Goal: Task Accomplishment & Management: Manage account settings

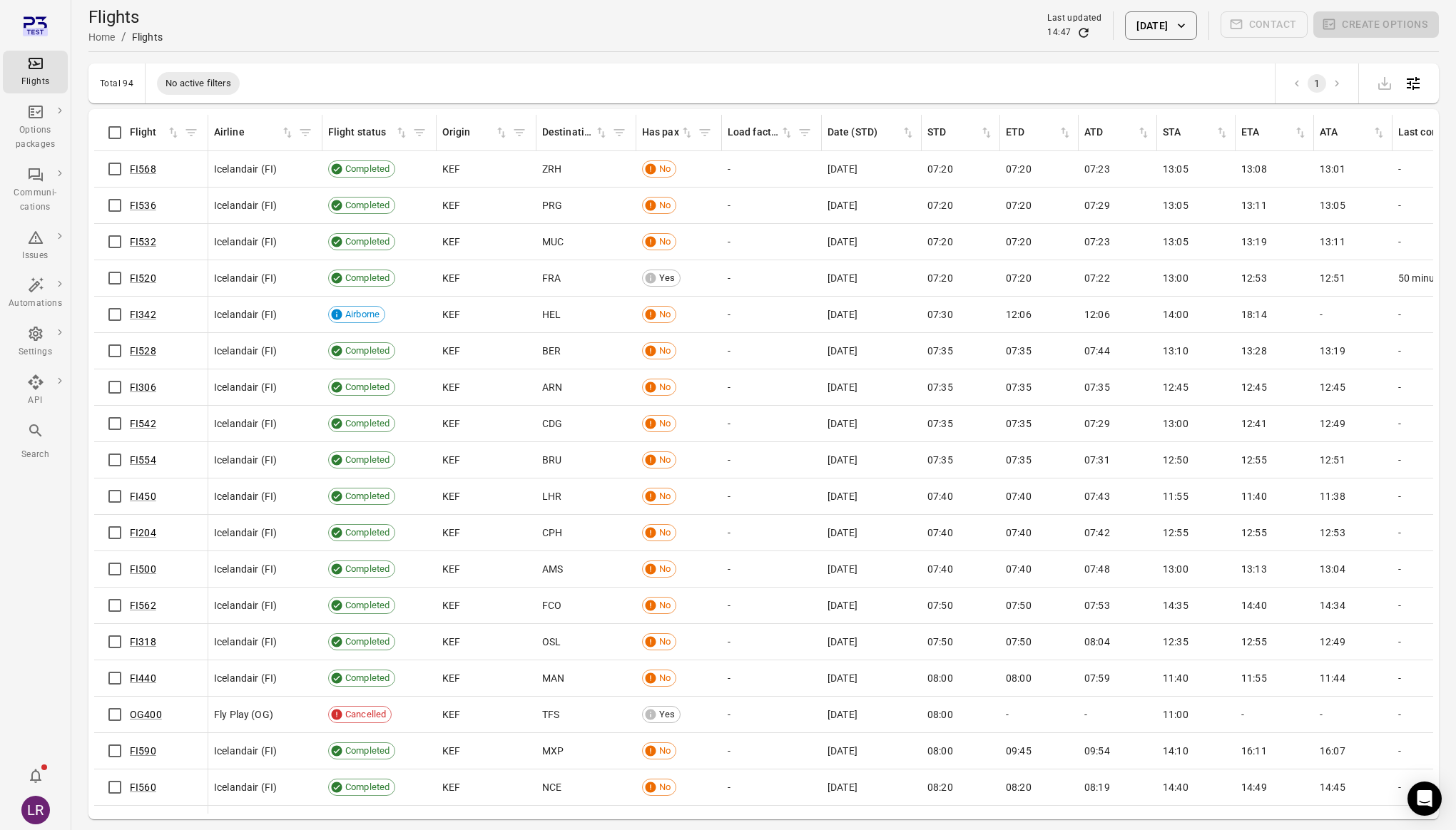
click at [46, 496] on div "Flights Options packages Communi-cations Issues Automations Settings API Search…" at bounding box center [35, 415] width 72 height 830
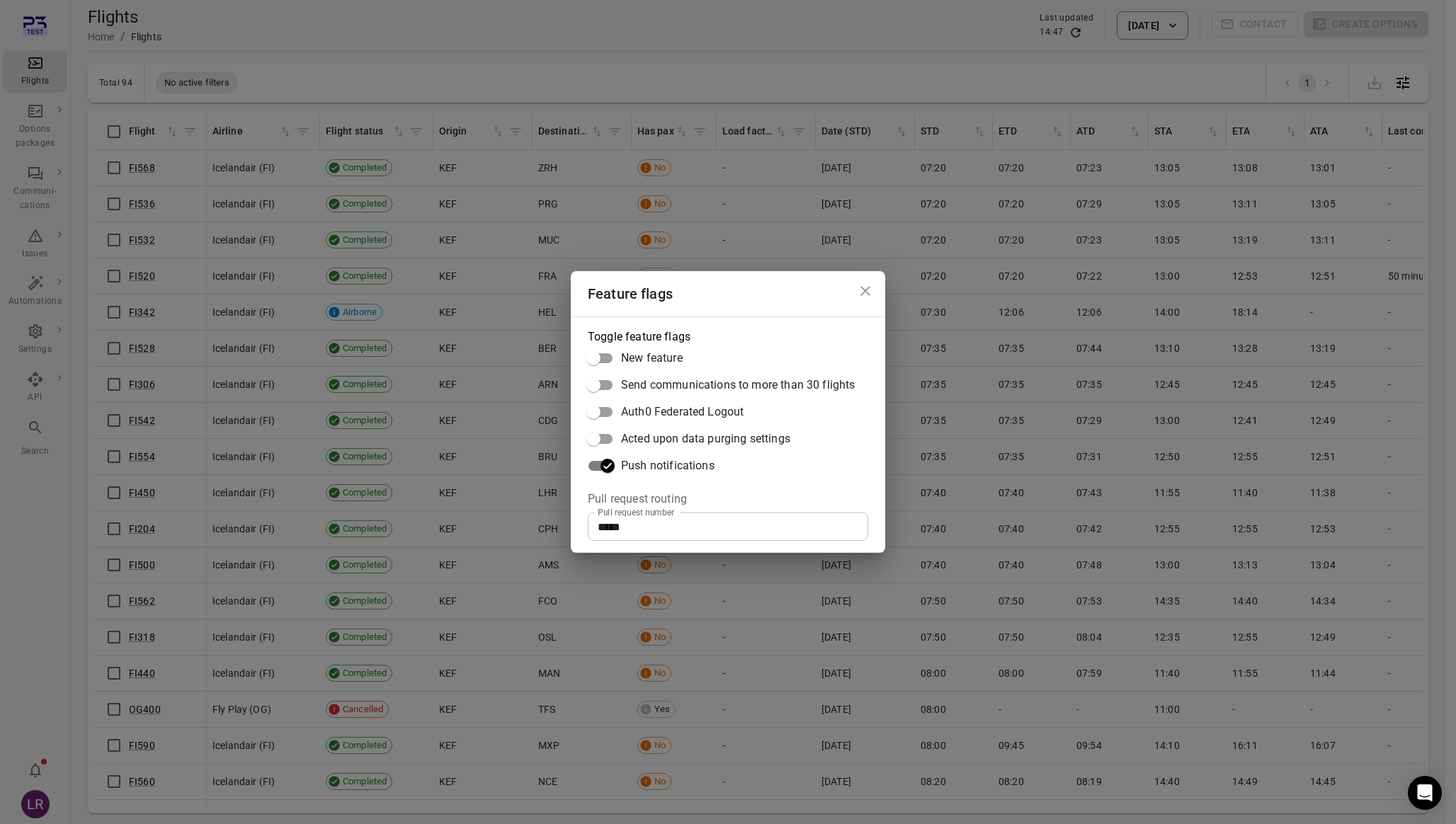
click at [870, 291] on icon "Close dialog" at bounding box center [865, 291] width 17 height 17
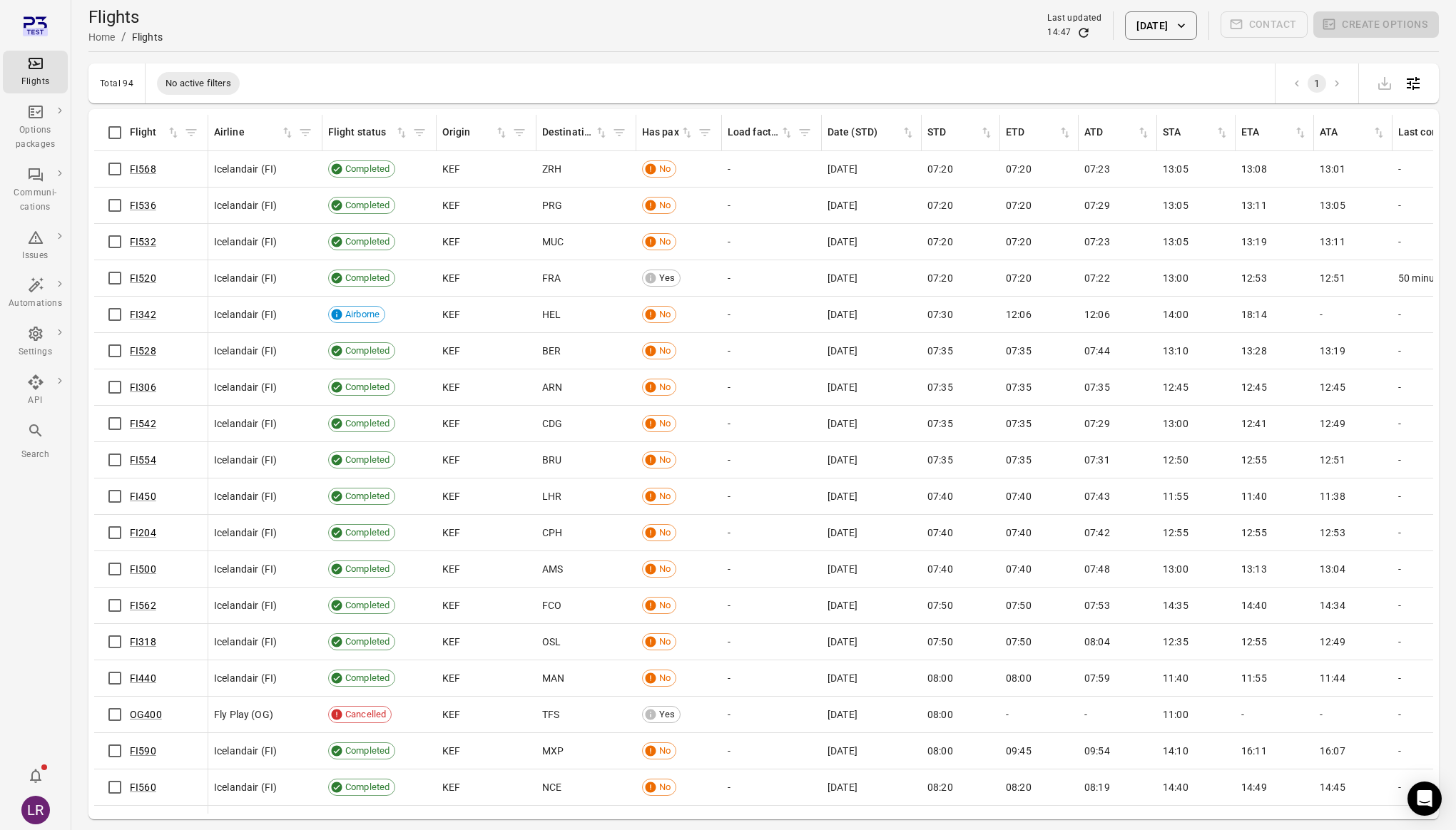
click at [386, 58] on main "Flights Home / Flights Last updated 14:47 [DATE] Contact Create options Total 9…" at bounding box center [763, 438] width 1384 height 876
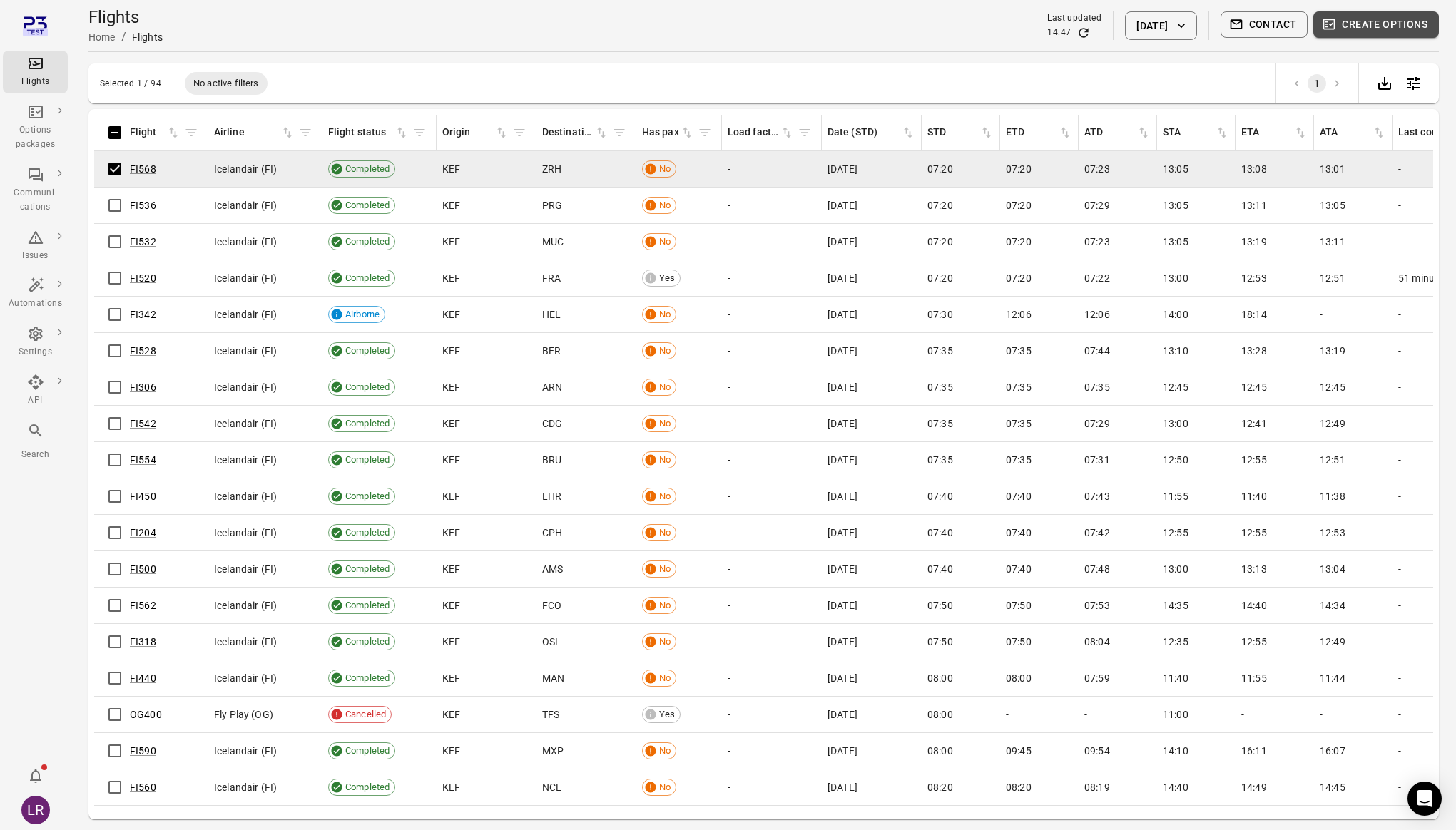
click at [1366, 26] on button "Create options" at bounding box center [1376, 24] width 125 height 26
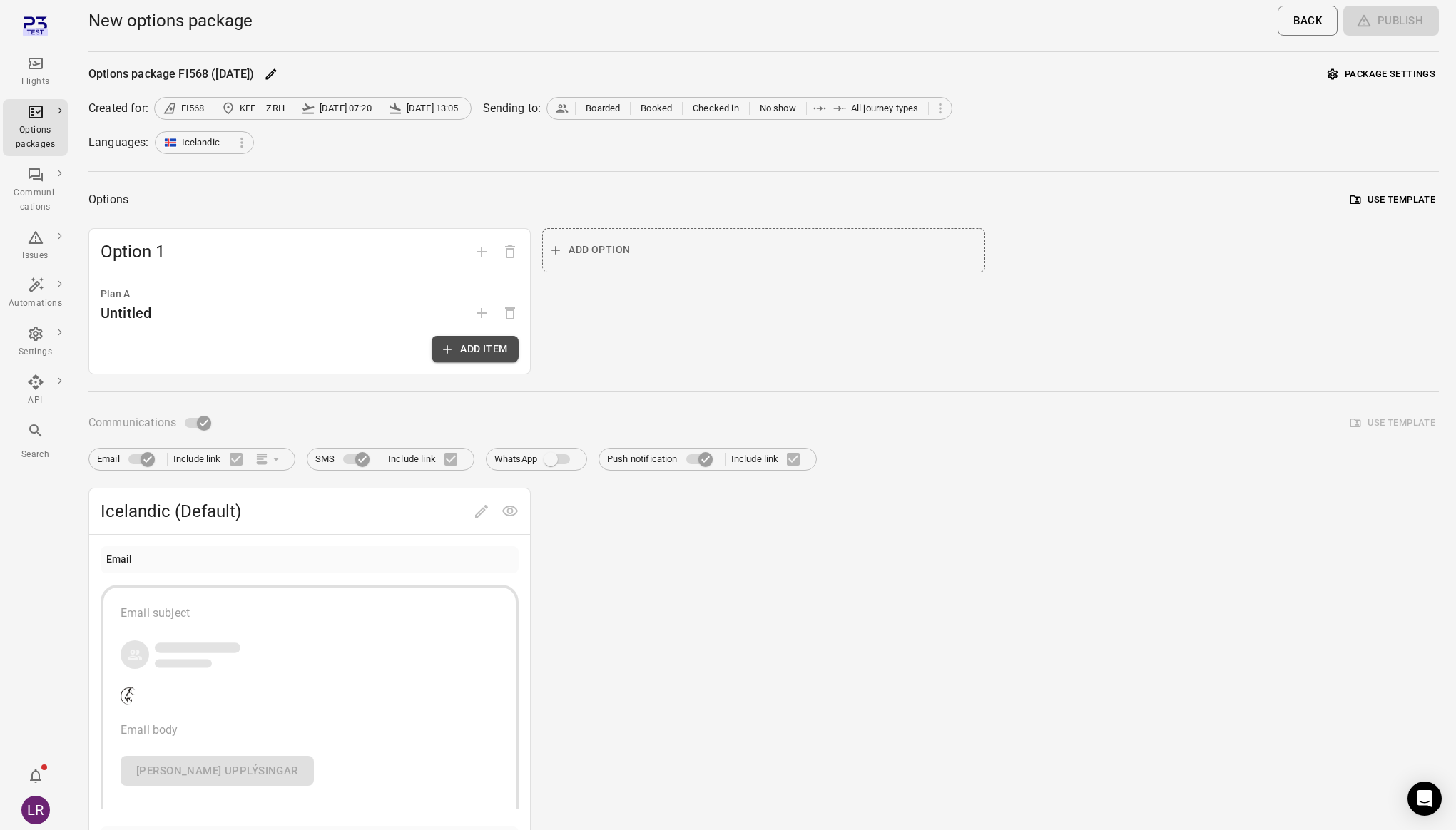
click at [470, 350] on button "Add item" at bounding box center [475, 349] width 87 height 26
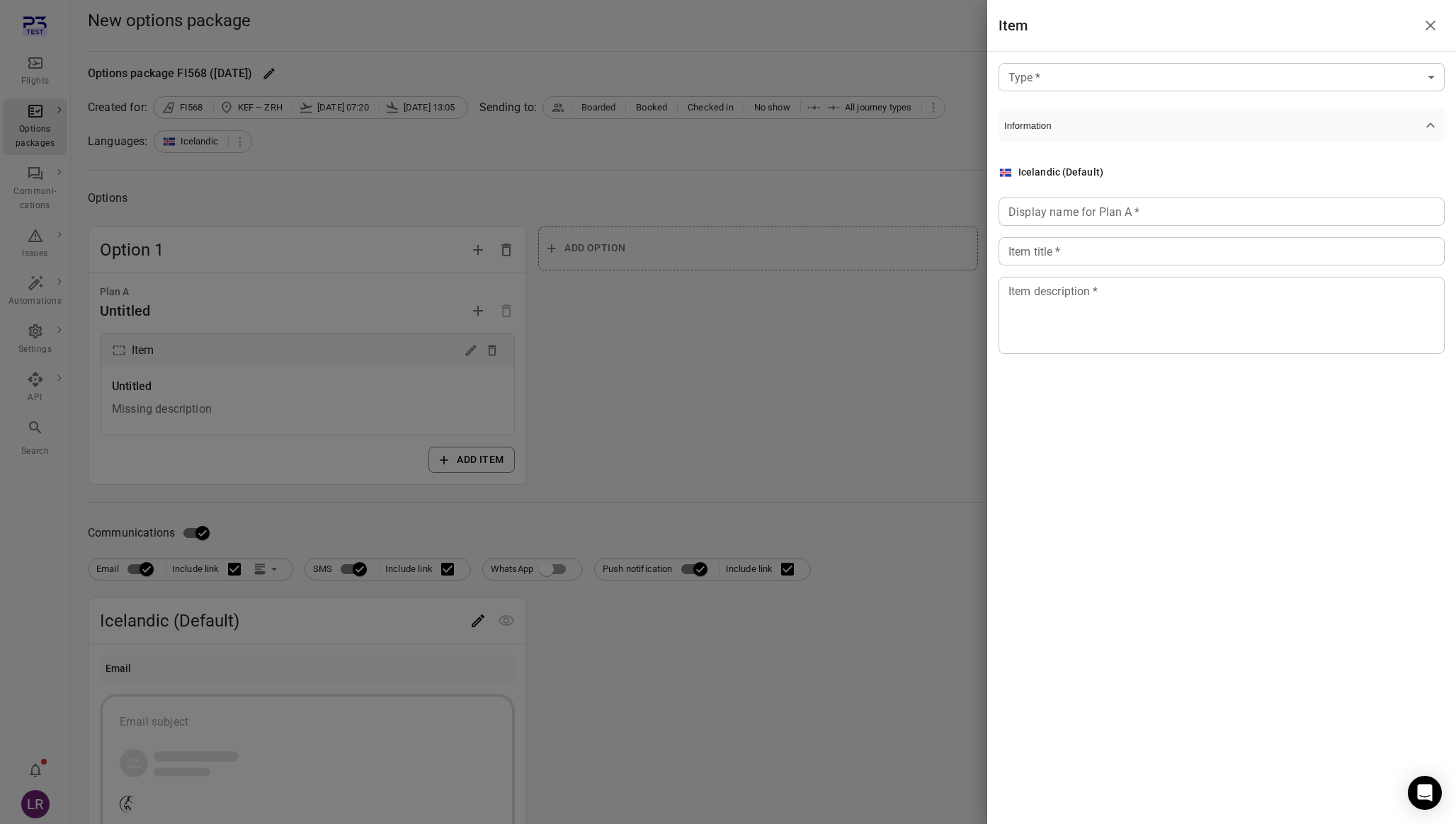
click at [680, 365] on div at bounding box center [728, 412] width 1456 height 824
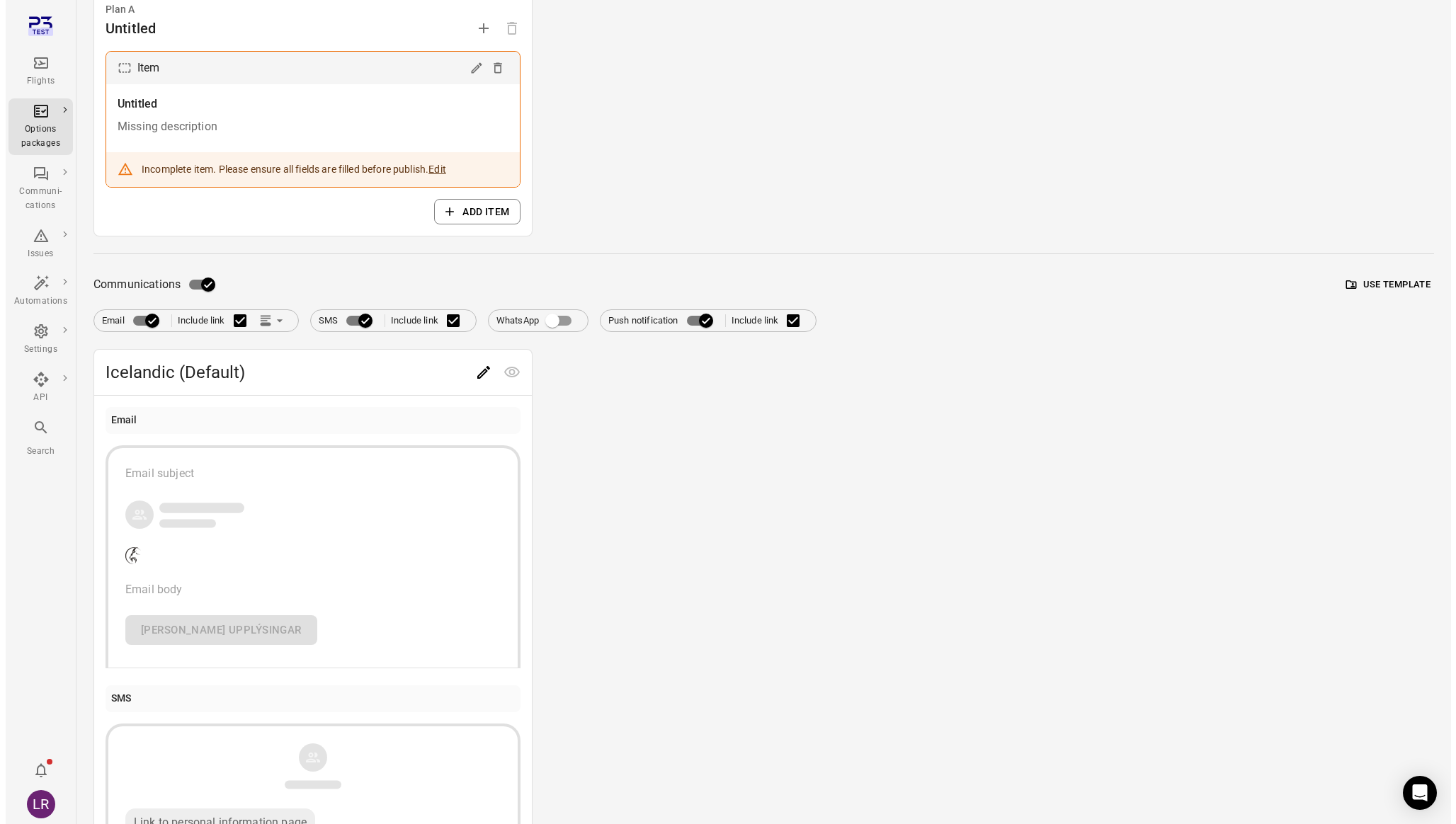
scroll to position [478, 0]
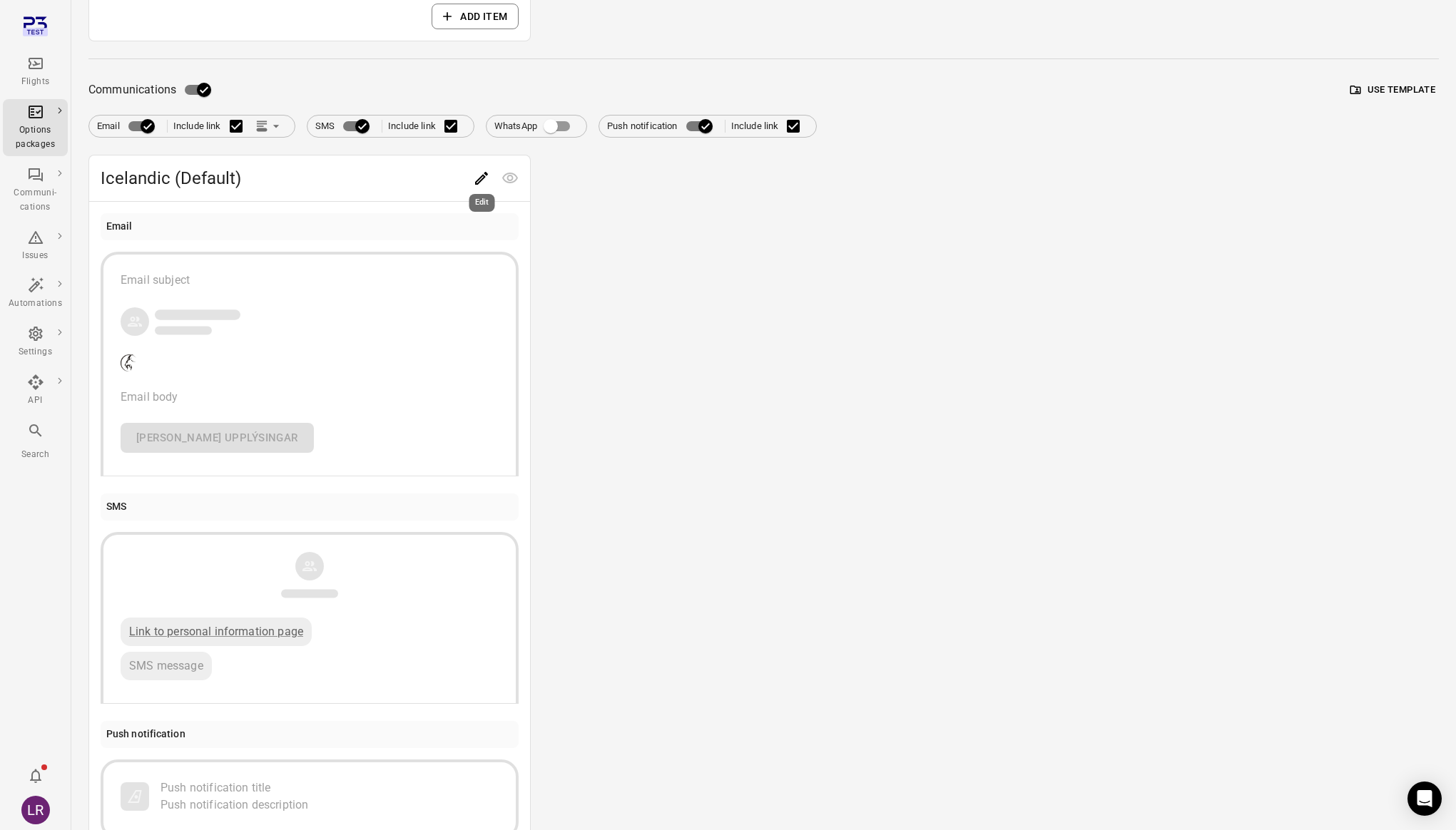
click at [484, 175] on icon "Edit" at bounding box center [481, 178] width 17 height 17
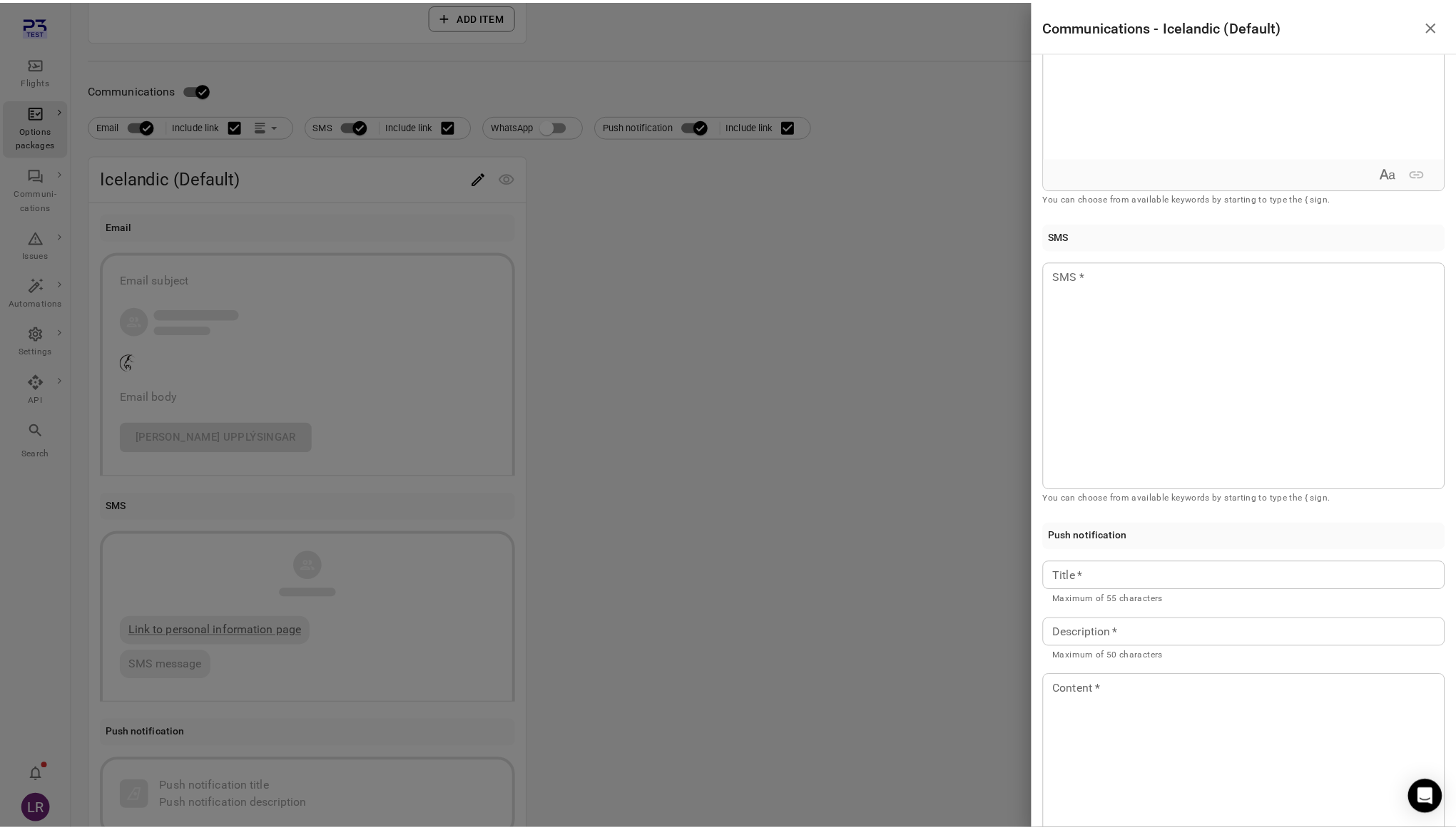
scroll to position [393, 0]
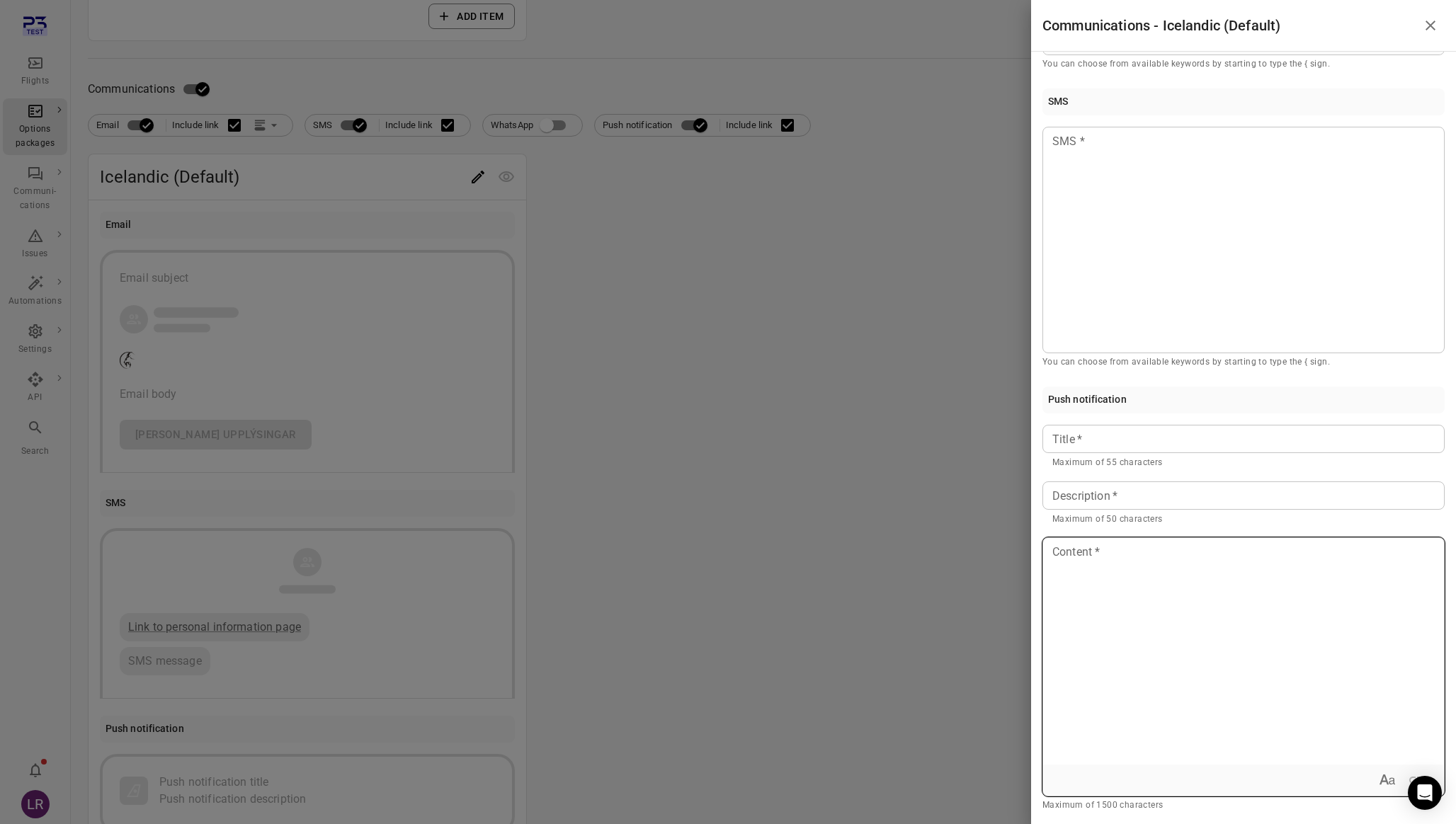
click at [1181, 652] on div at bounding box center [1243, 652] width 401 height 227
click at [1318, 656] on div at bounding box center [1243, 652] width 401 height 227
click at [1408, 784] on icon "Insert Link" at bounding box center [1416, 781] width 17 height 17
click at [1402, 783] on icon "Cancel adding link" at bounding box center [1410, 781] width 17 height 17
click at [1253, 622] on div "****" at bounding box center [1243, 652] width 401 height 227
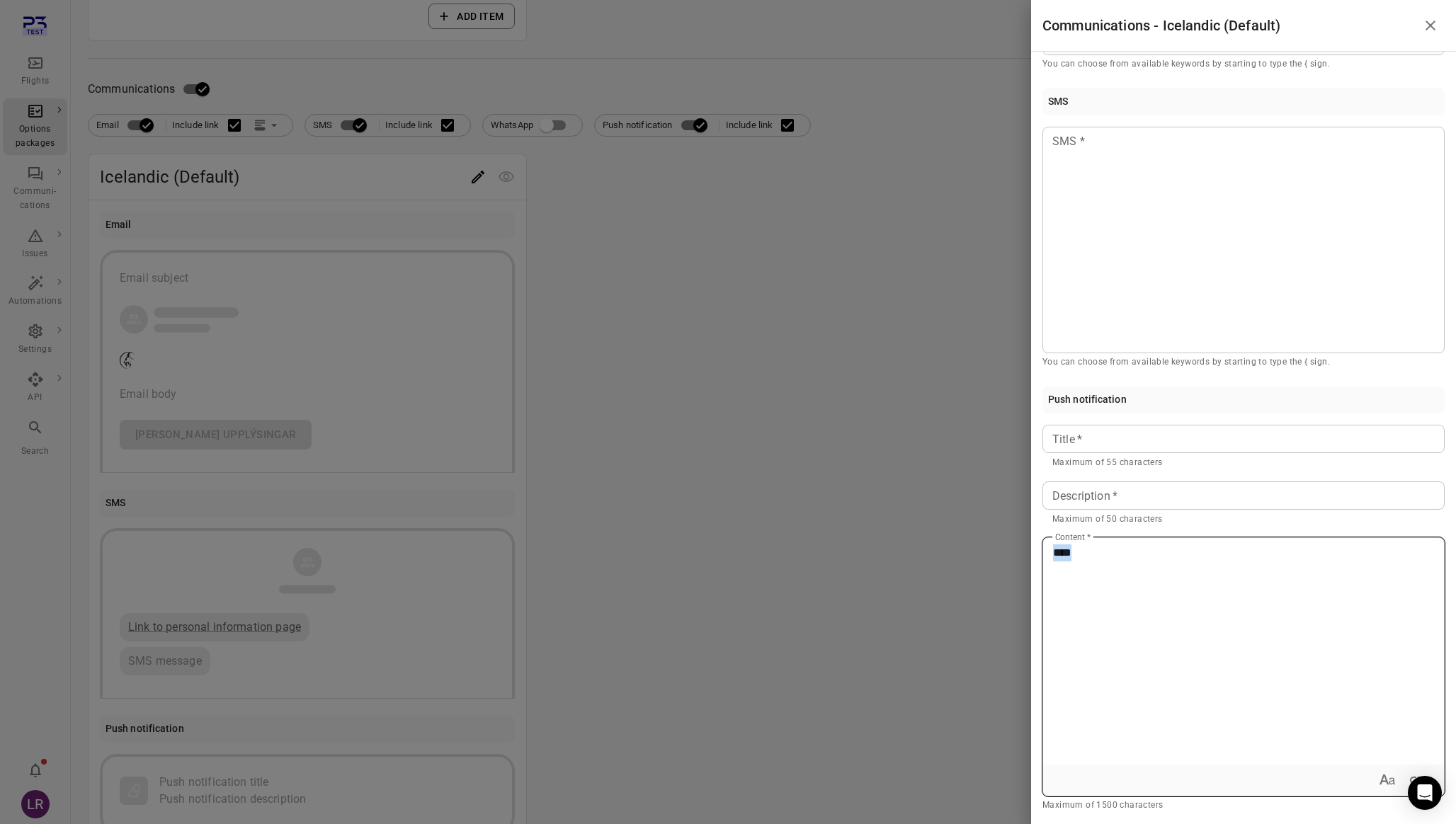
drag, startPoint x: 1247, startPoint y: 610, endPoint x: 1022, endPoint y: 527, distance: 239.8
click at [1025, 528] on div "Communications - Icelandic (Default) Email Subject Subject * You can choose fro…" at bounding box center [728, 412] width 1456 height 824
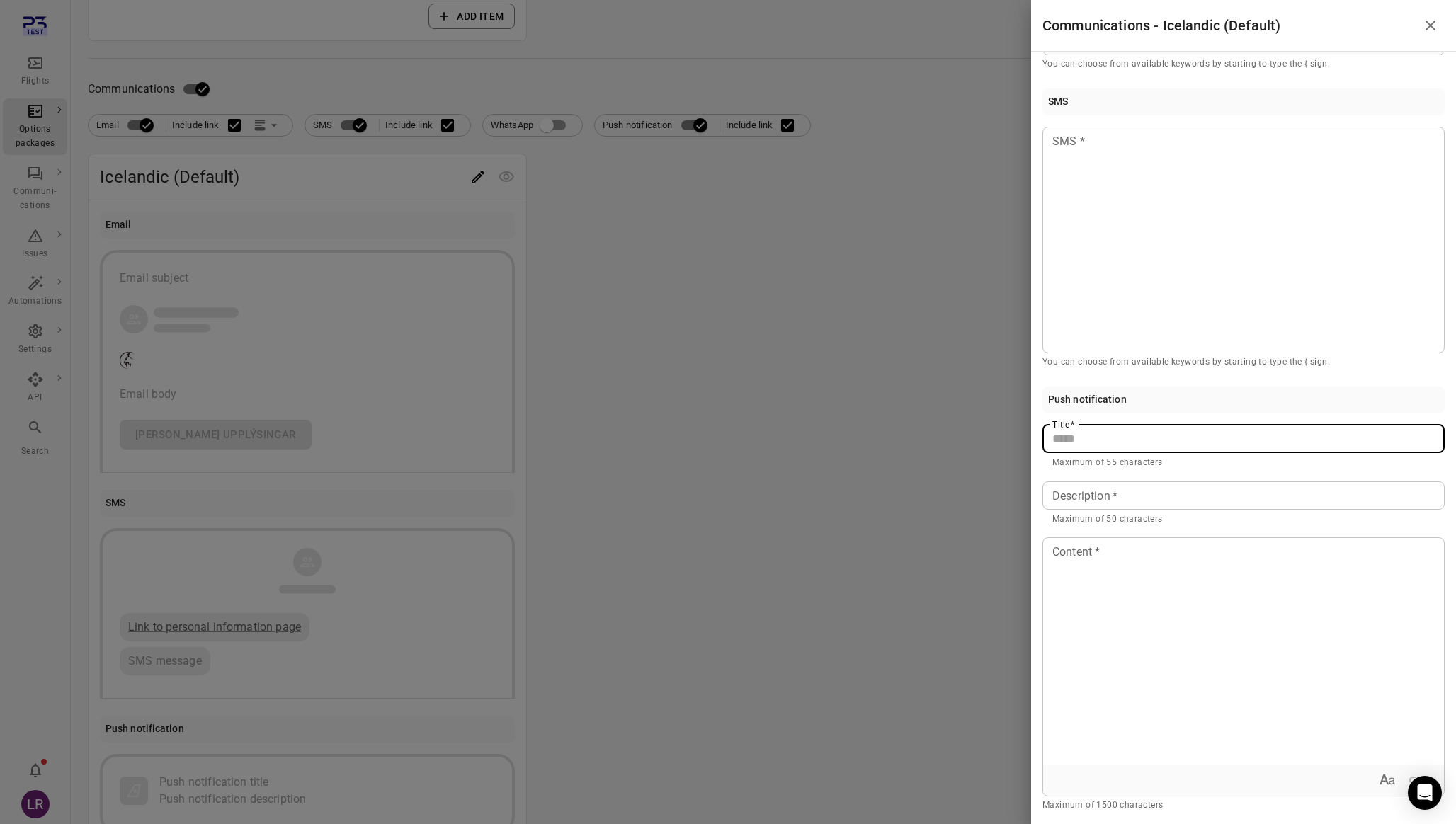
click at [1091, 436] on input "Title   *" at bounding box center [1243, 439] width 402 height 29
type input "*****"
click at [1133, 495] on input "Description   *" at bounding box center [1243, 496] width 402 height 29
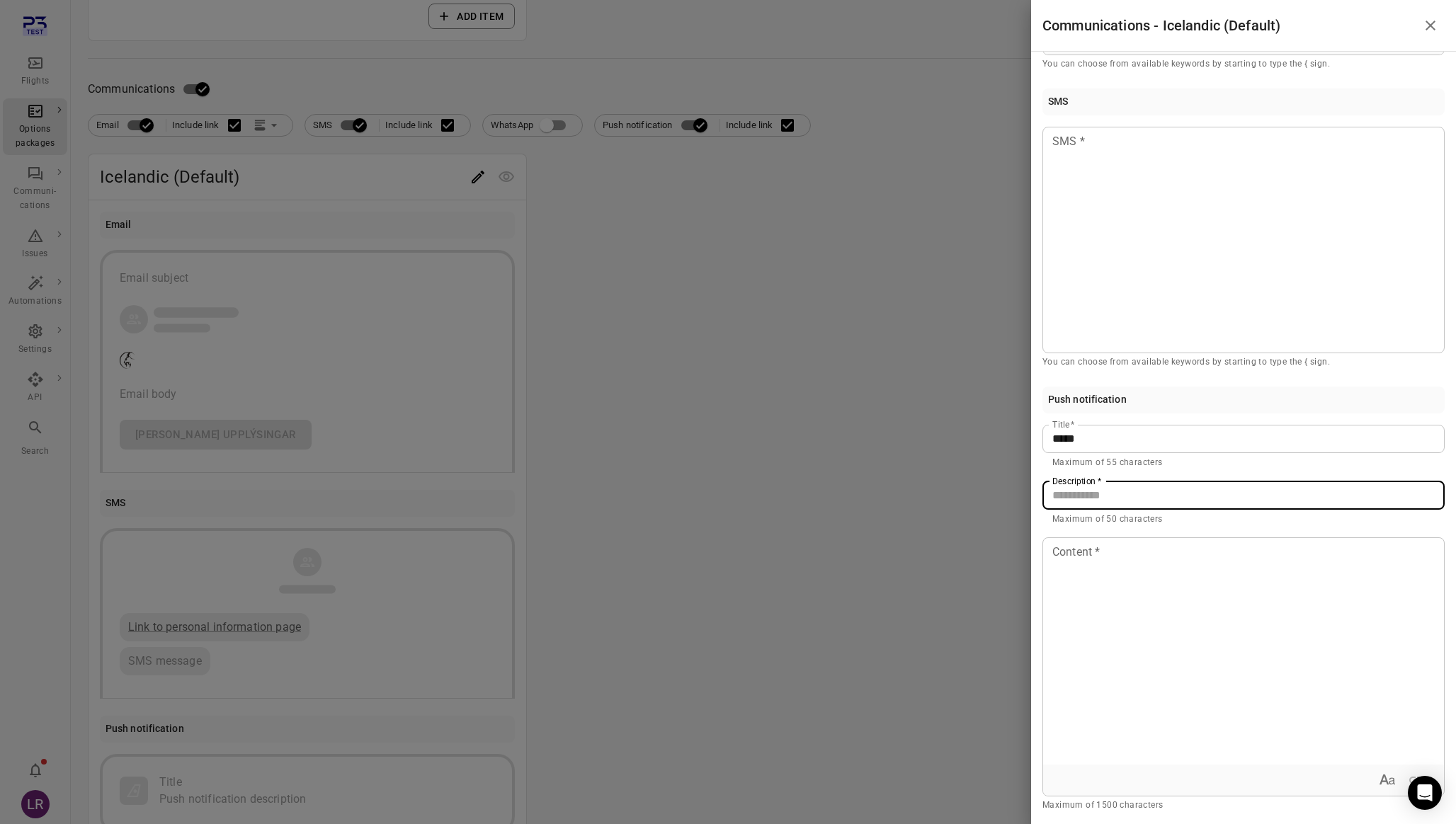
click at [1136, 441] on input "*****" at bounding box center [1243, 439] width 402 height 29
click at [1120, 503] on input "Description   *" at bounding box center [1243, 496] width 402 height 29
click at [1093, 496] on input "Description   *" at bounding box center [1243, 496] width 402 height 29
type input "****"
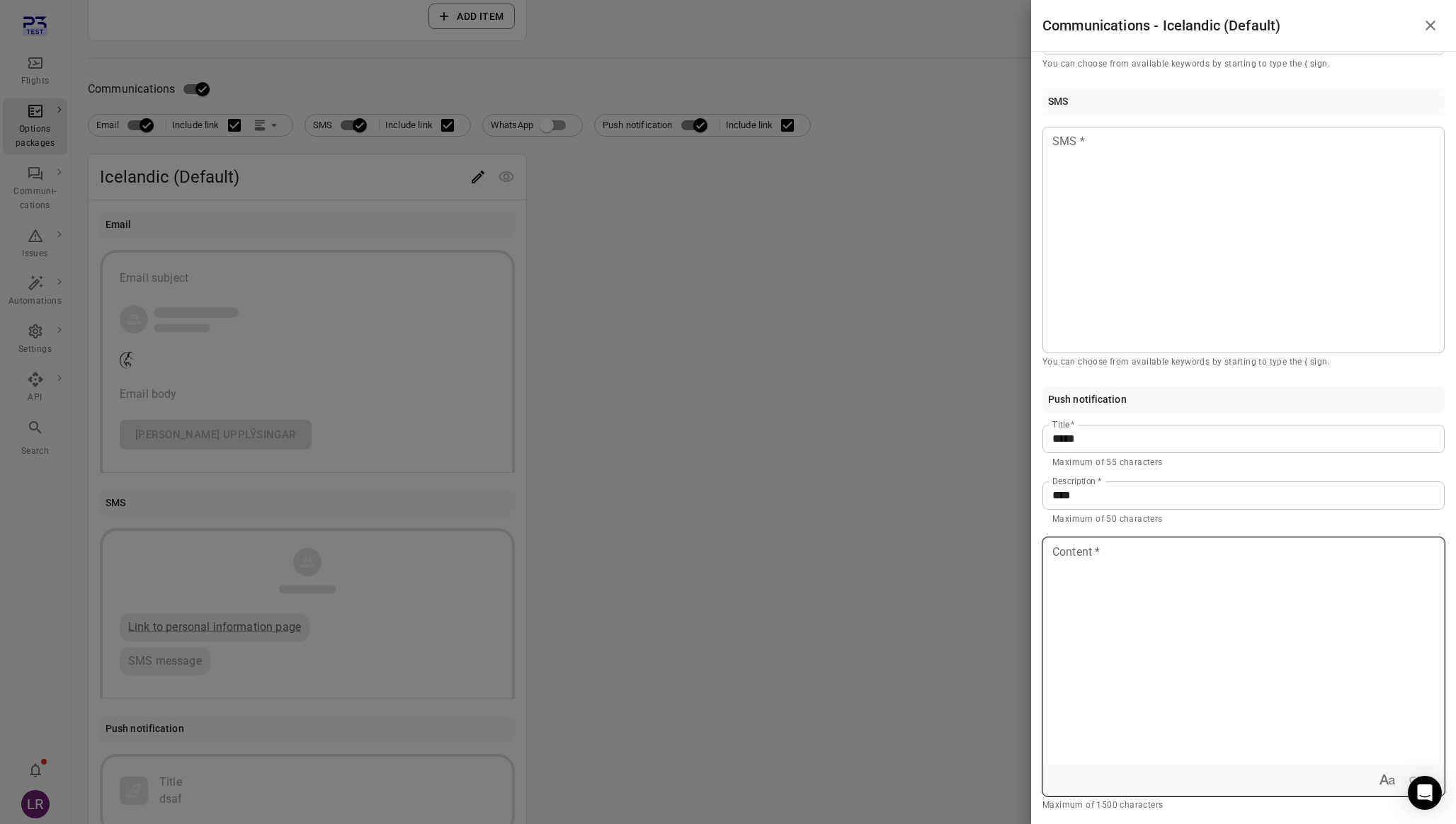
click at [1078, 590] on div at bounding box center [1243, 652] width 401 height 227
click at [886, 576] on div at bounding box center [728, 412] width 1456 height 824
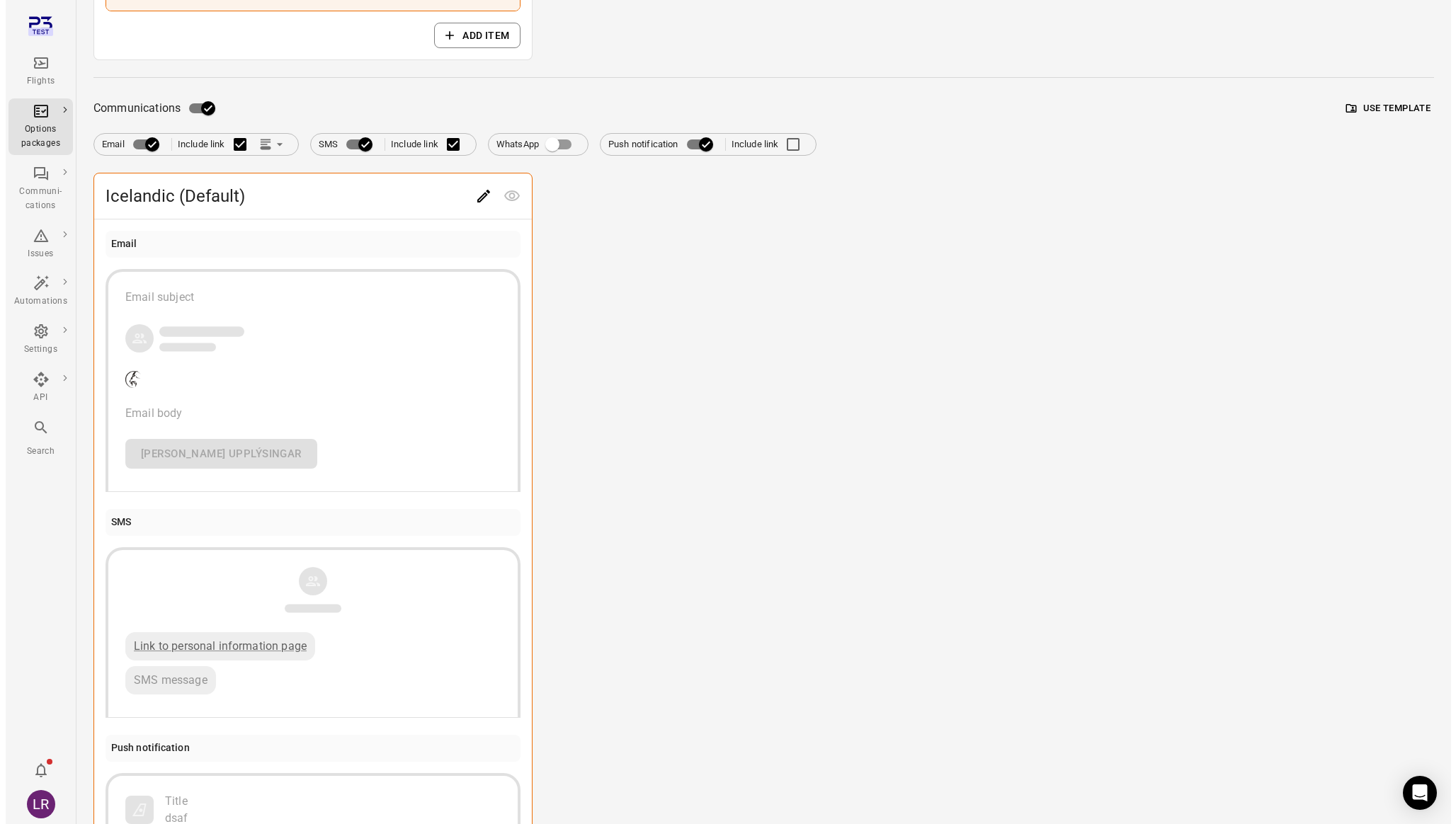
scroll to position [685, 0]
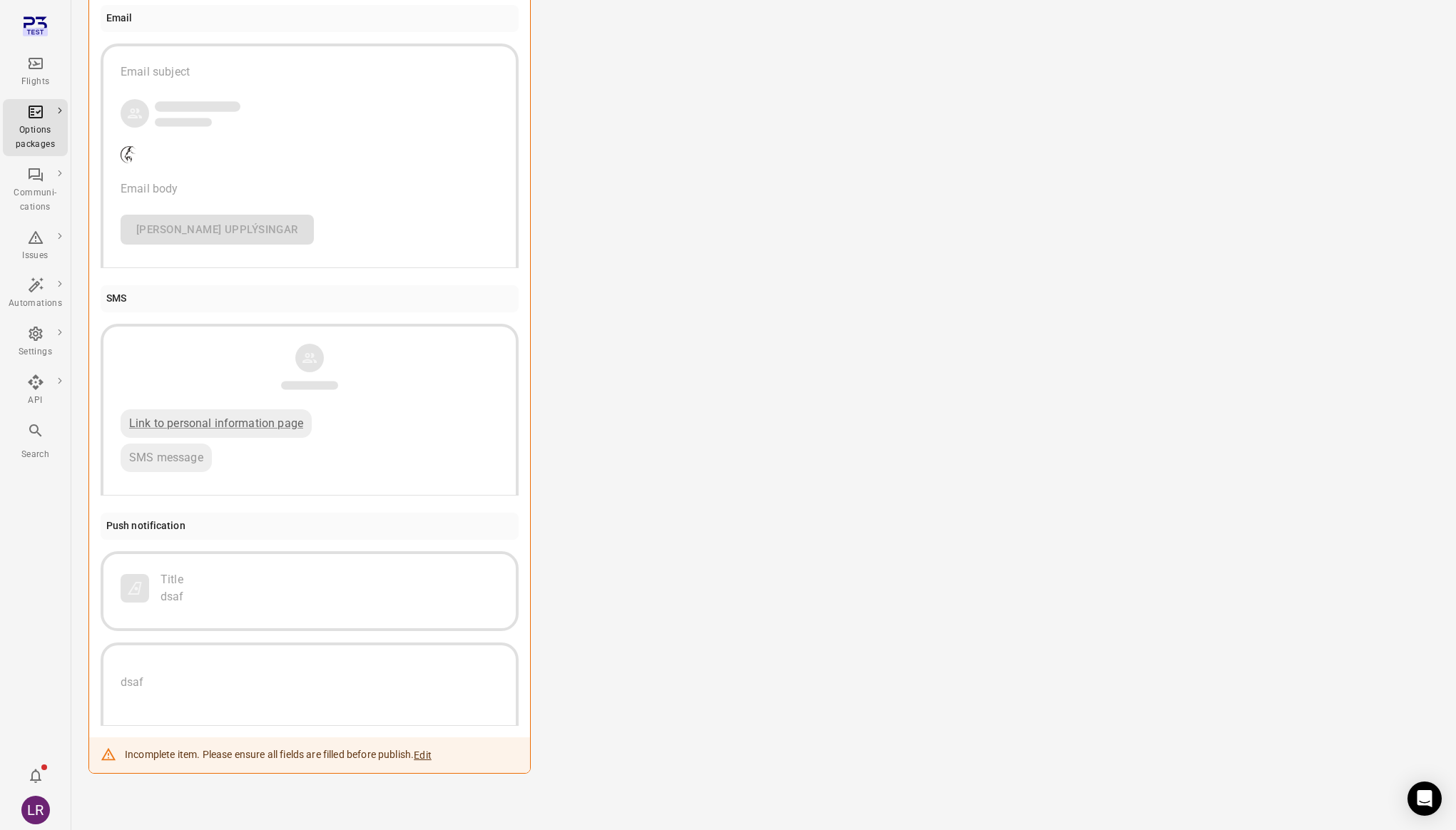
click at [432, 755] on button "Edit" at bounding box center [422, 755] width 18 height 14
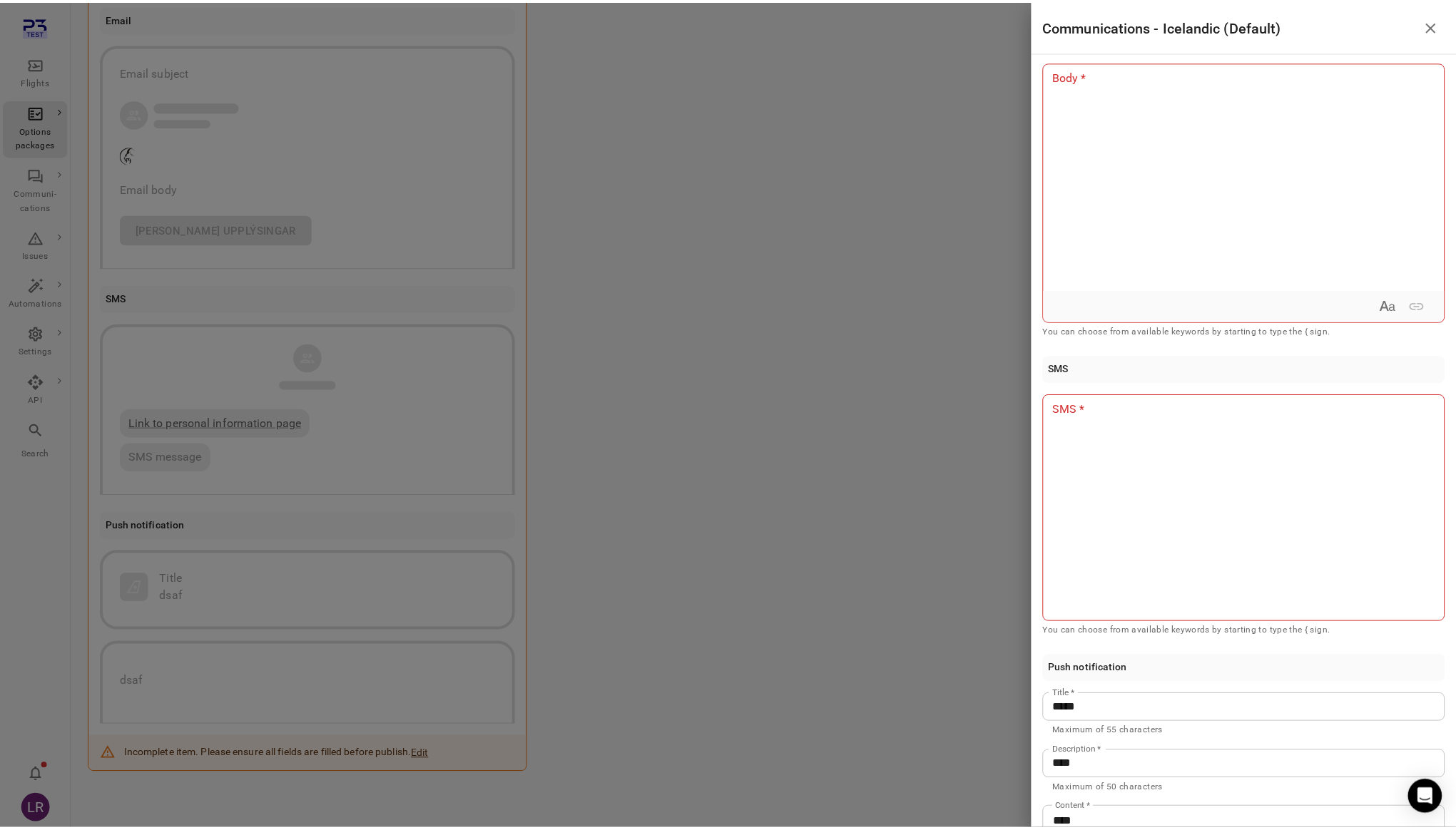
scroll to position [0, 0]
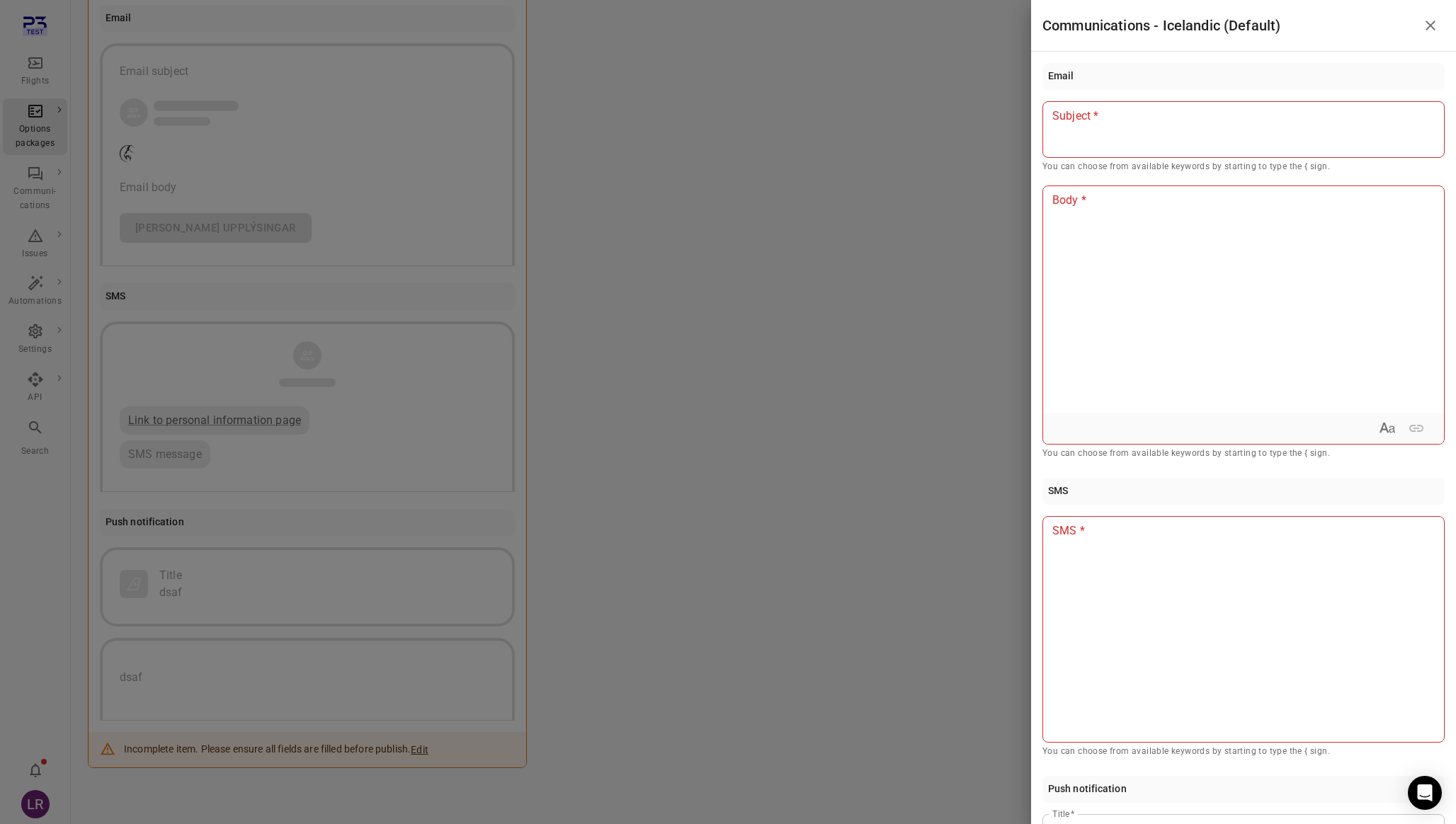
click at [805, 265] on div at bounding box center [728, 412] width 1456 height 824
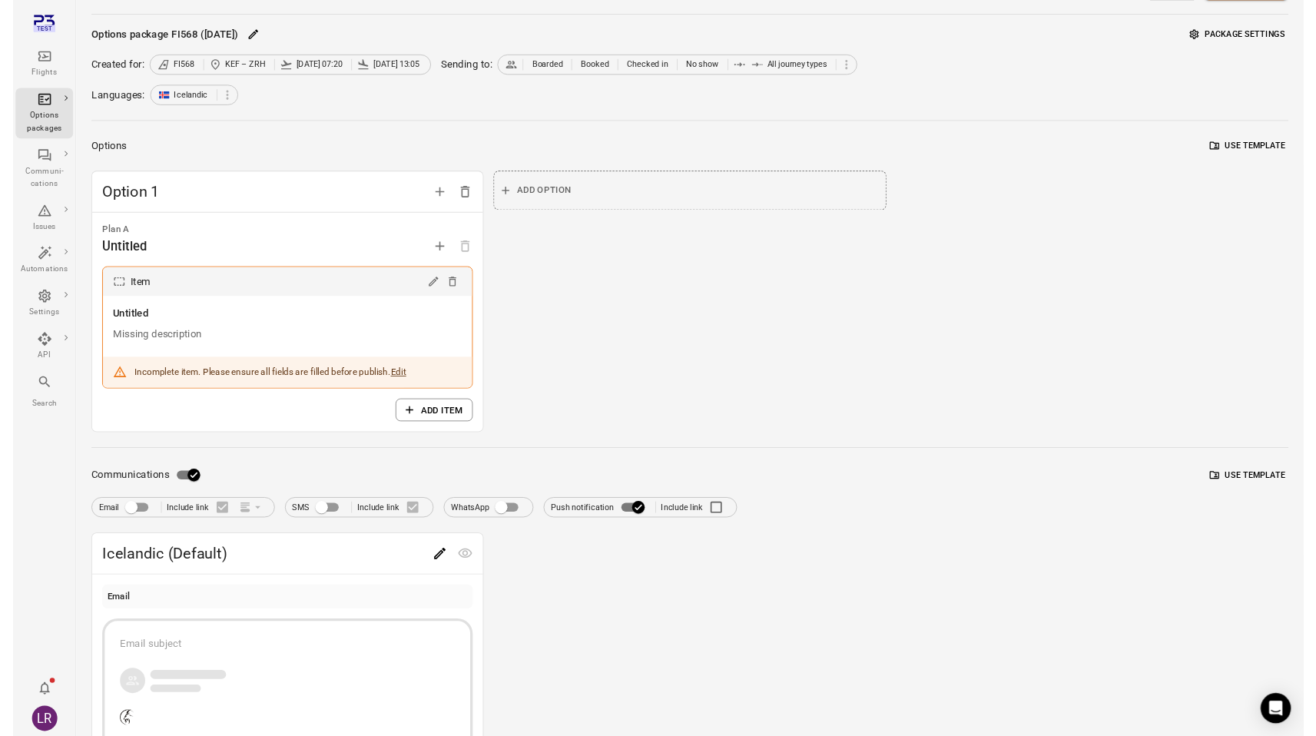
scroll to position [34, 0]
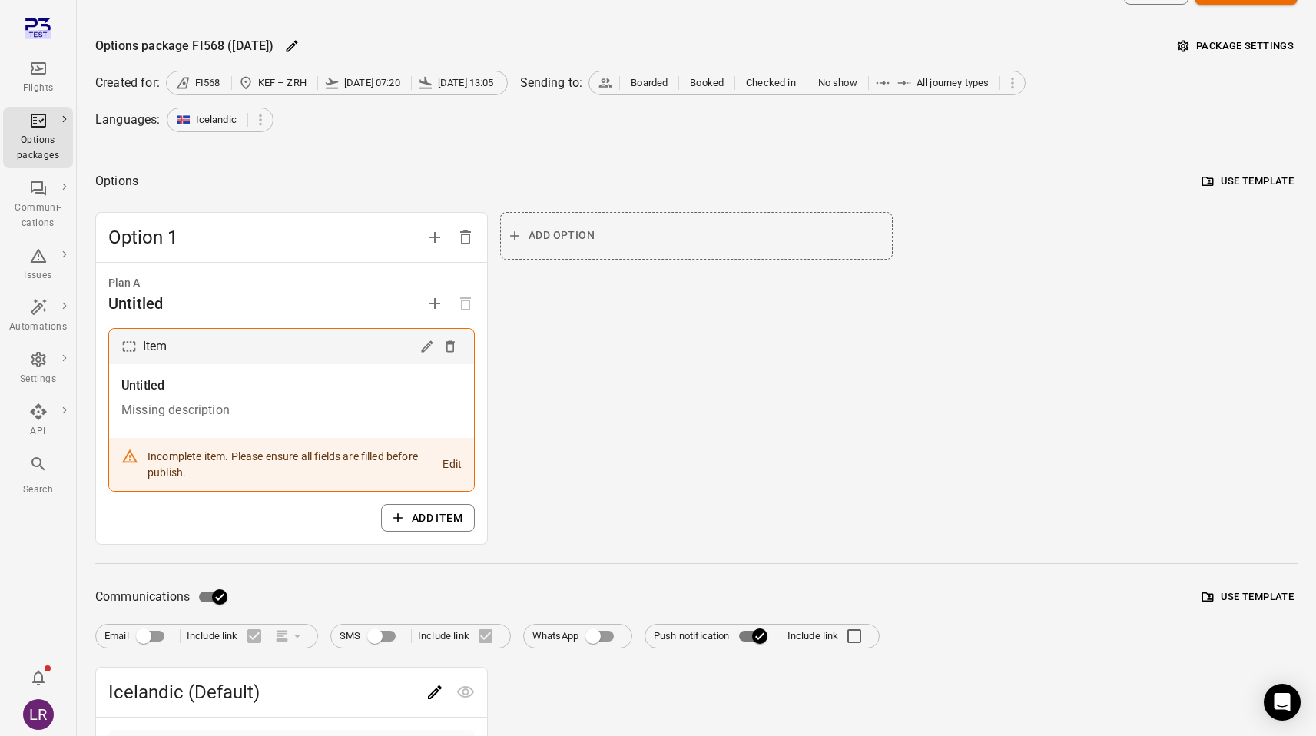
click at [40, 74] on icon "Main navigation" at bounding box center [38, 68] width 15 height 12
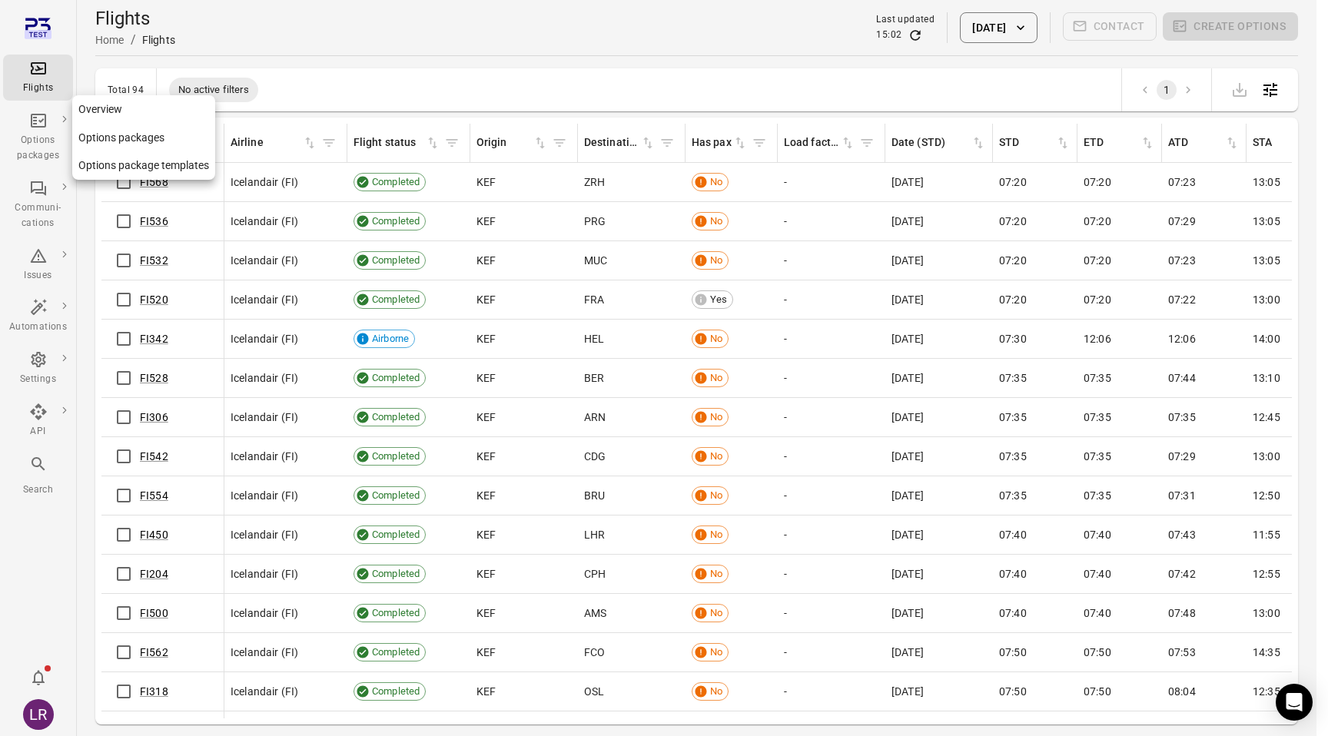
click at [41, 148] on div "Options packages" at bounding box center [38, 148] width 58 height 31
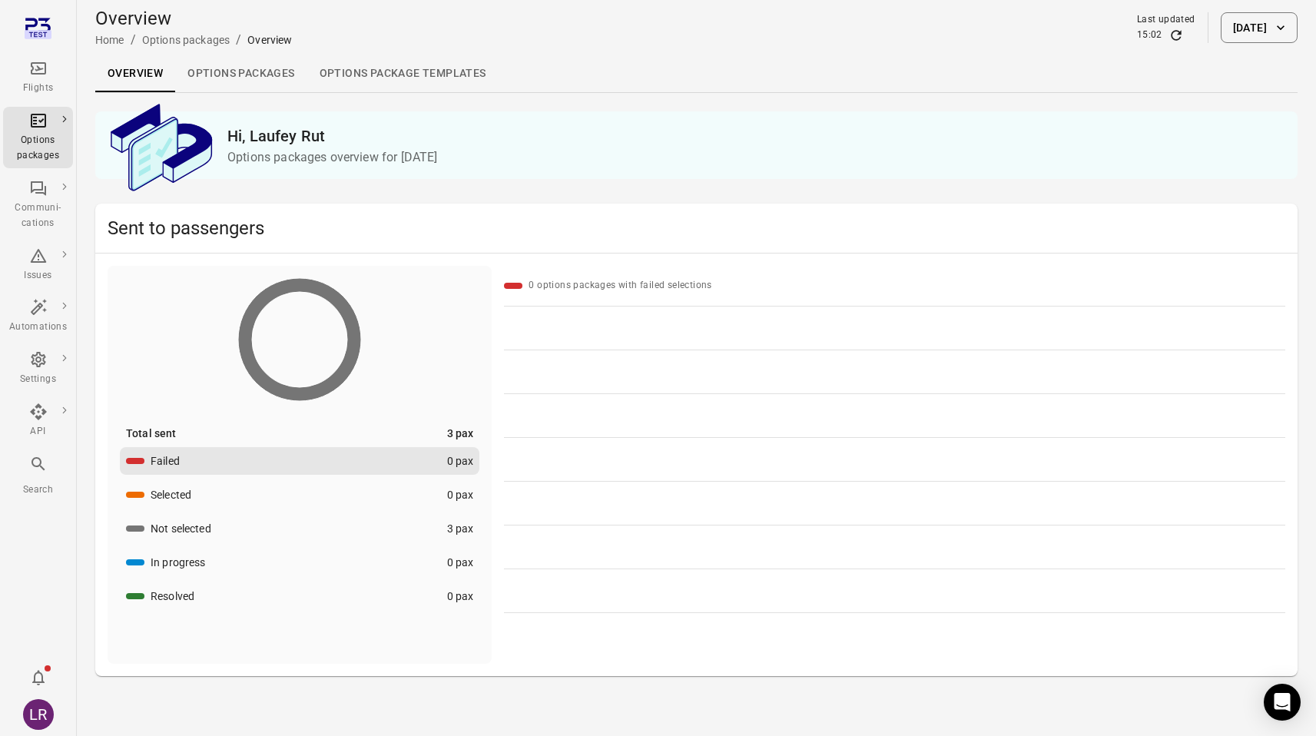
click at [1292, 22] on button "[DATE]" at bounding box center [1259, 27] width 77 height 31
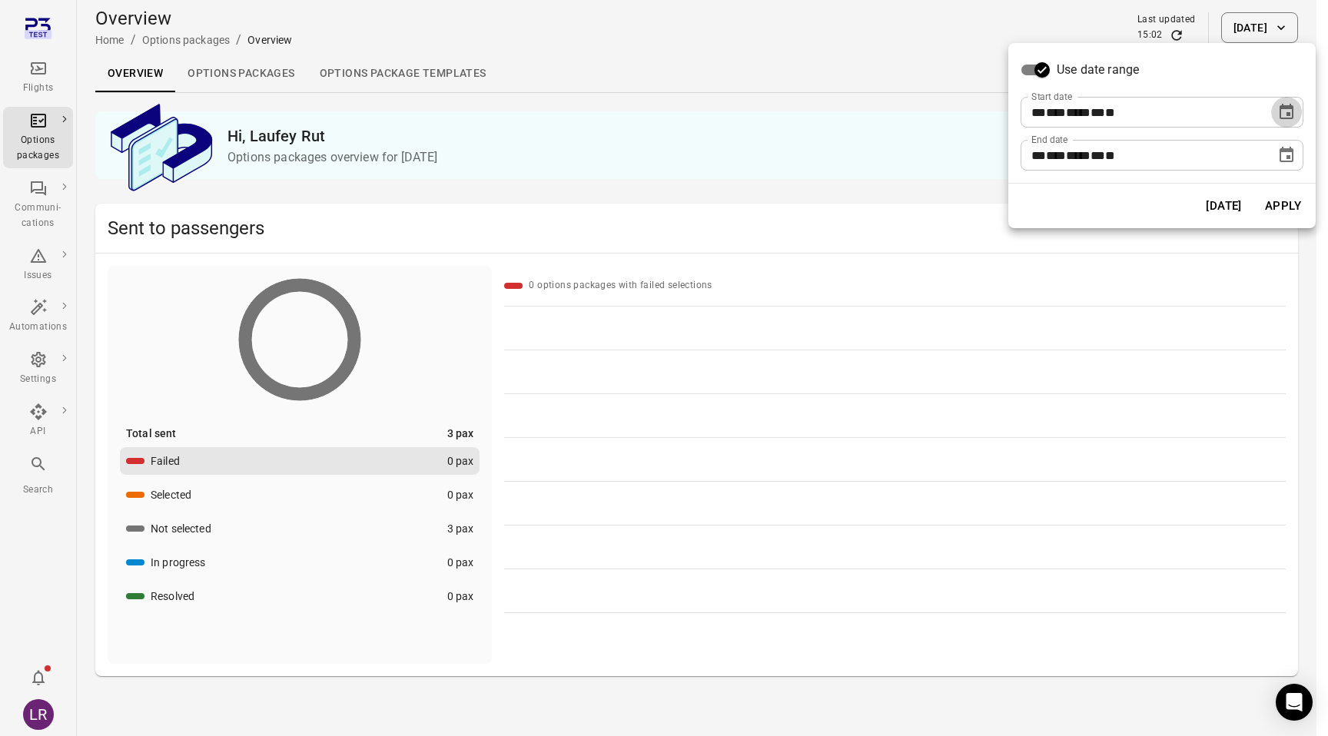
click at [1283, 118] on icon "Choose date, selected date is Sep 29, 2025" at bounding box center [1286, 111] width 14 height 15
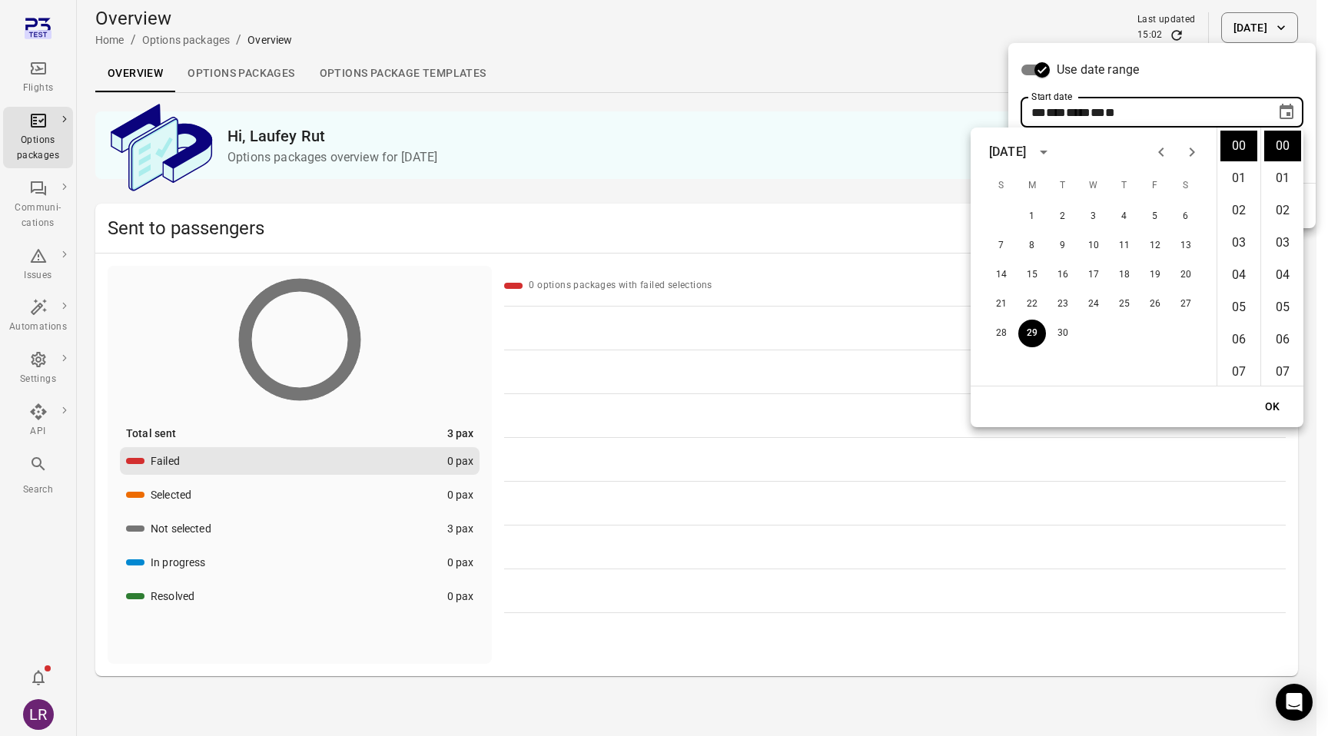
click at [1079, 207] on div "1 2 3 4 5 6" at bounding box center [1093, 217] width 246 height 28
click at [1091, 211] on button "3" at bounding box center [1094, 217] width 28 height 28
type input "**********"
click at [1274, 408] on button "OK" at bounding box center [1272, 407] width 49 height 28
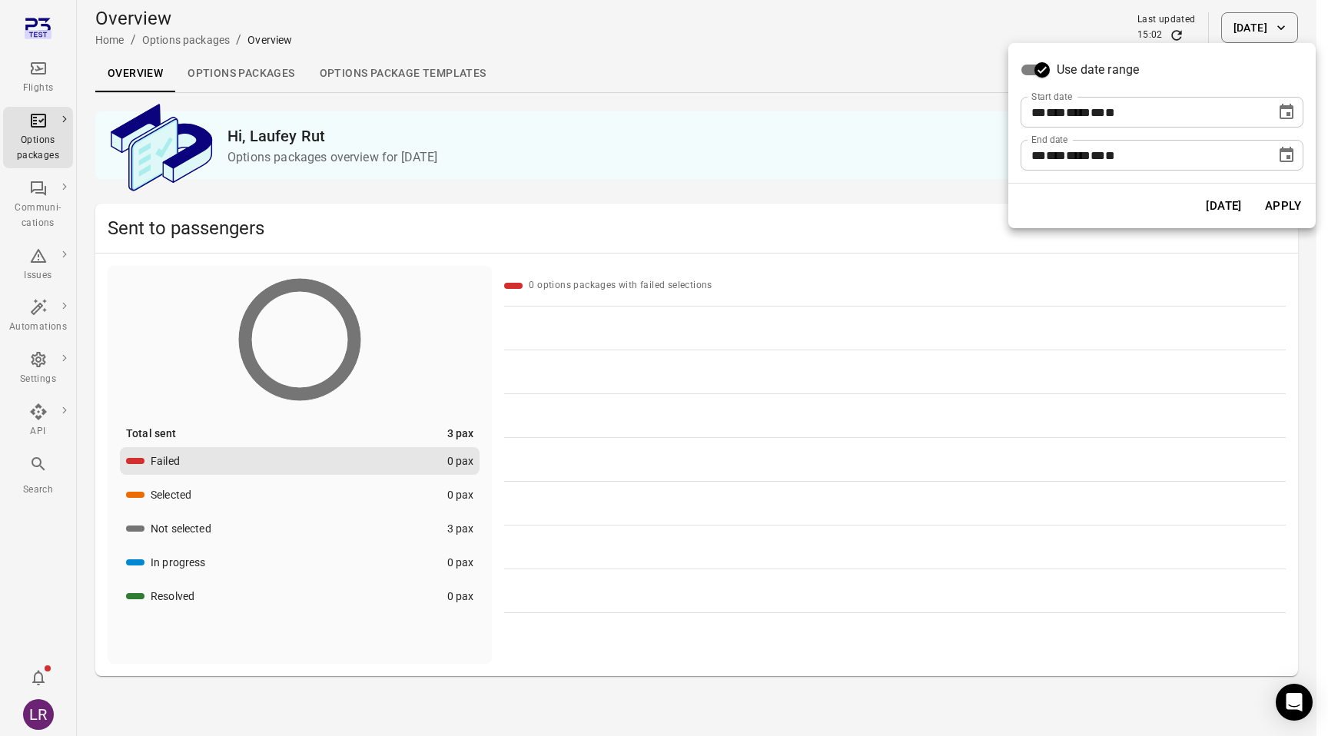
click at [1292, 199] on button "Apply" at bounding box center [1282, 206] width 53 height 32
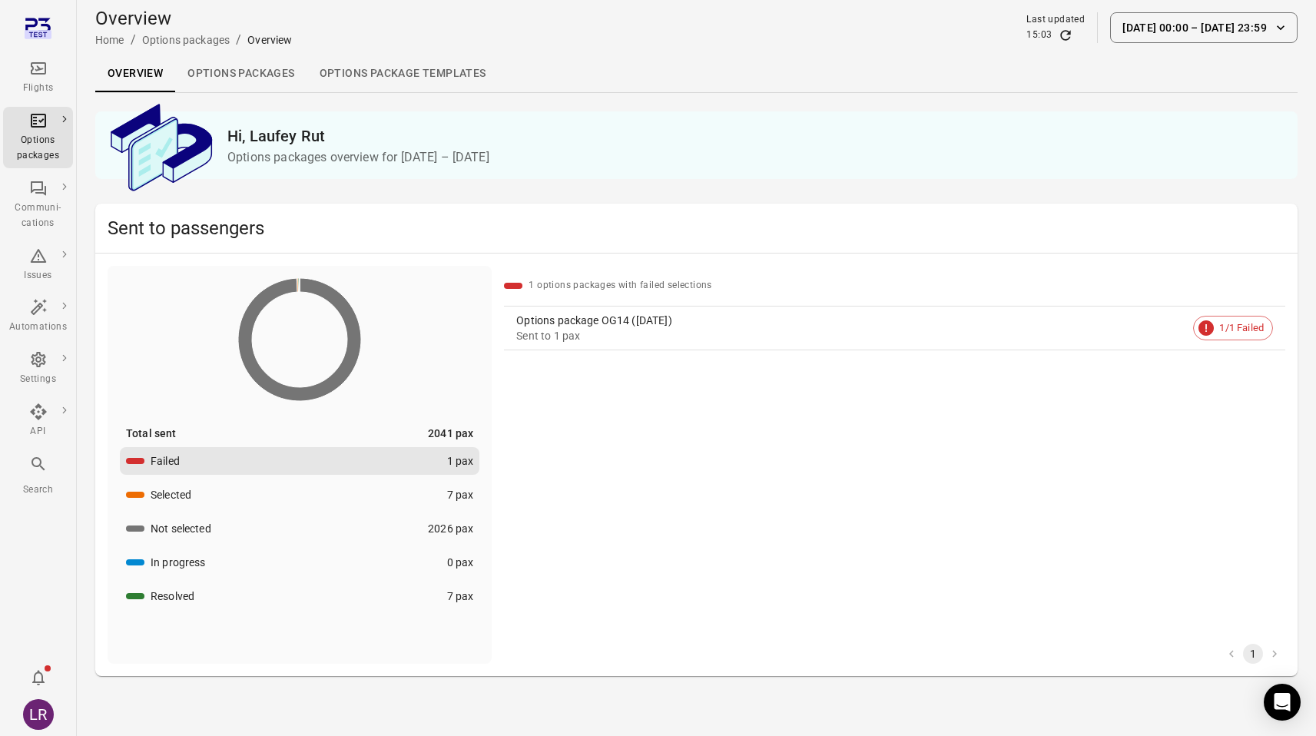
click at [717, 325] on div "Options package OG14 ([DATE])" at bounding box center [851, 320] width 671 height 15
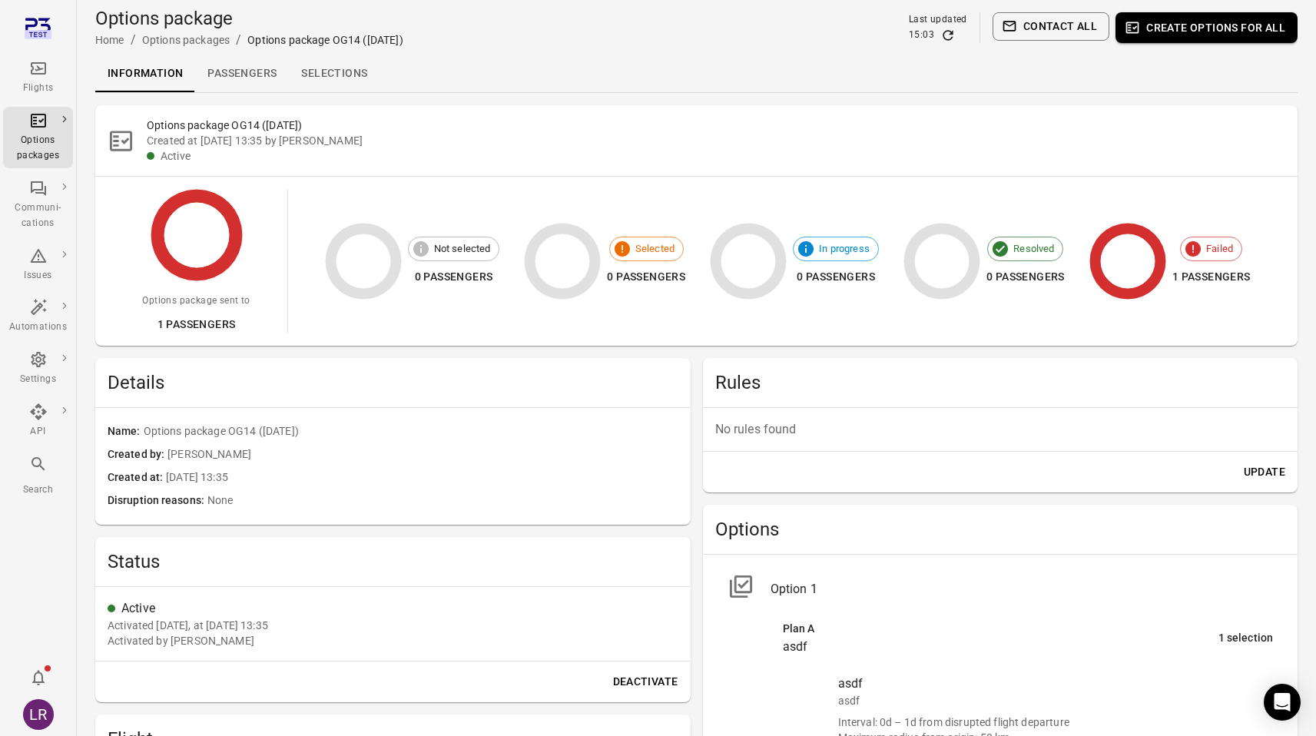
click at [272, 73] on link "Passengers" at bounding box center [242, 73] width 94 height 37
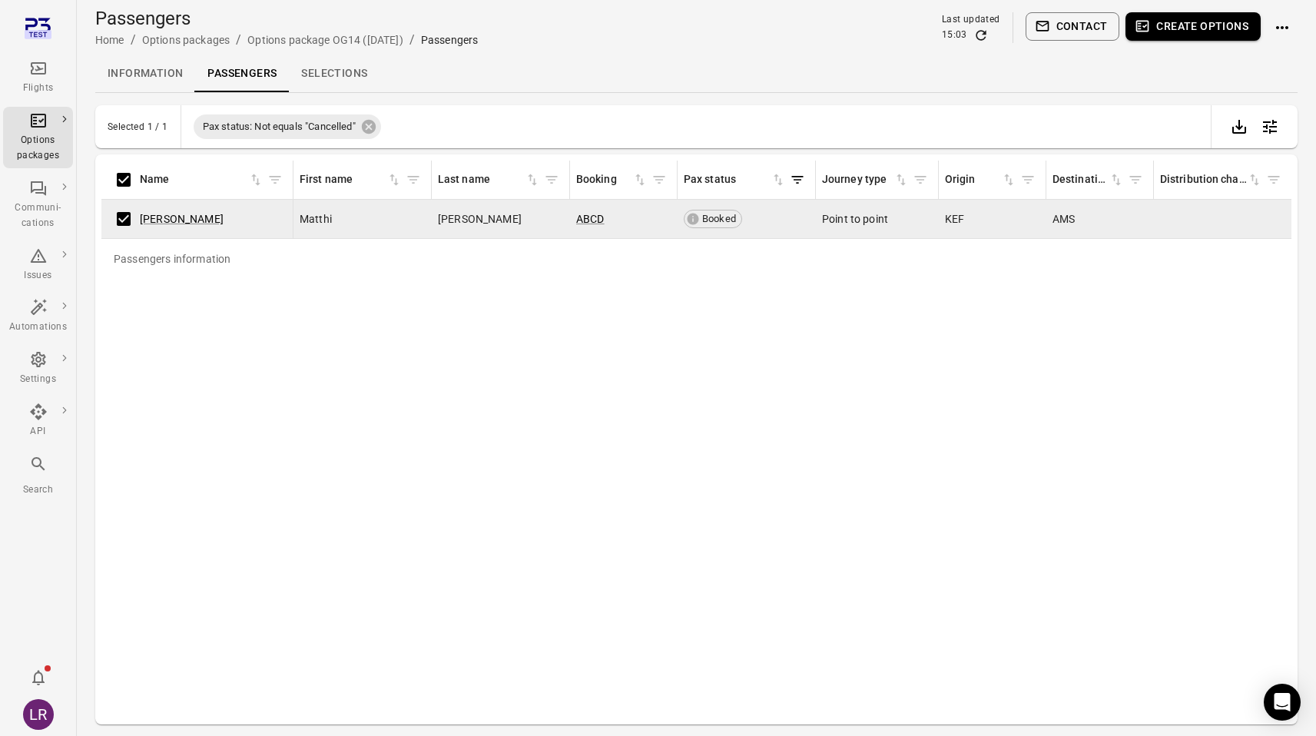
click at [1283, 22] on icon "Actions" at bounding box center [1282, 27] width 18 height 18
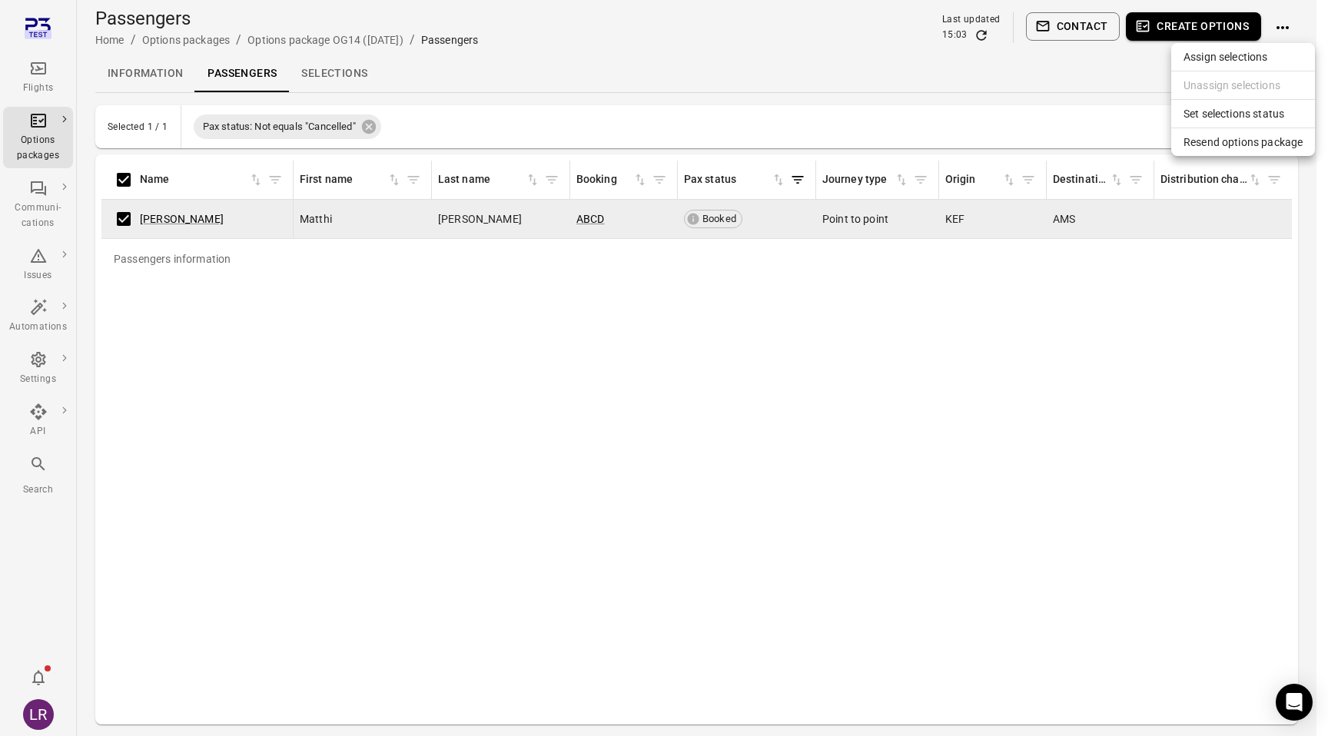
click at [1247, 143] on span "Resend options package" at bounding box center [1242, 141] width 119 height 15
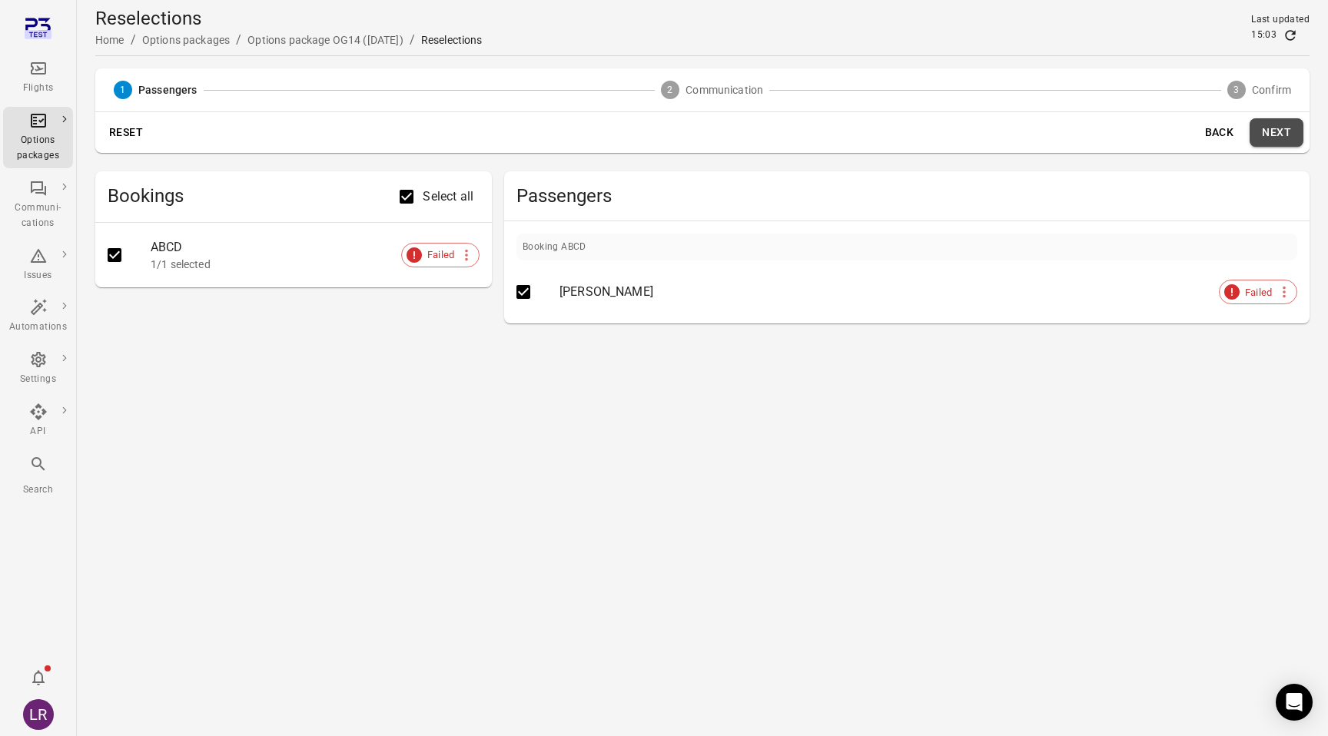
click at [1280, 129] on button "Next" at bounding box center [1276, 132] width 54 height 28
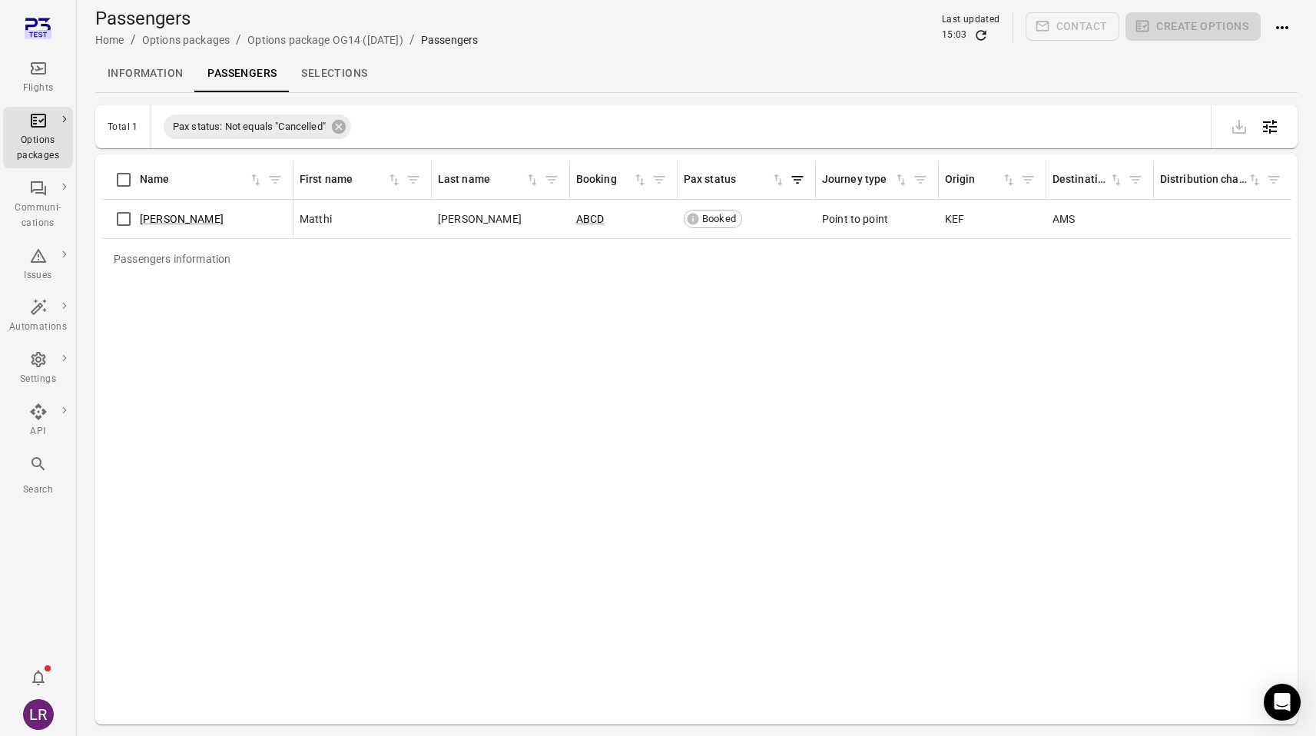
scroll to position [0, 1]
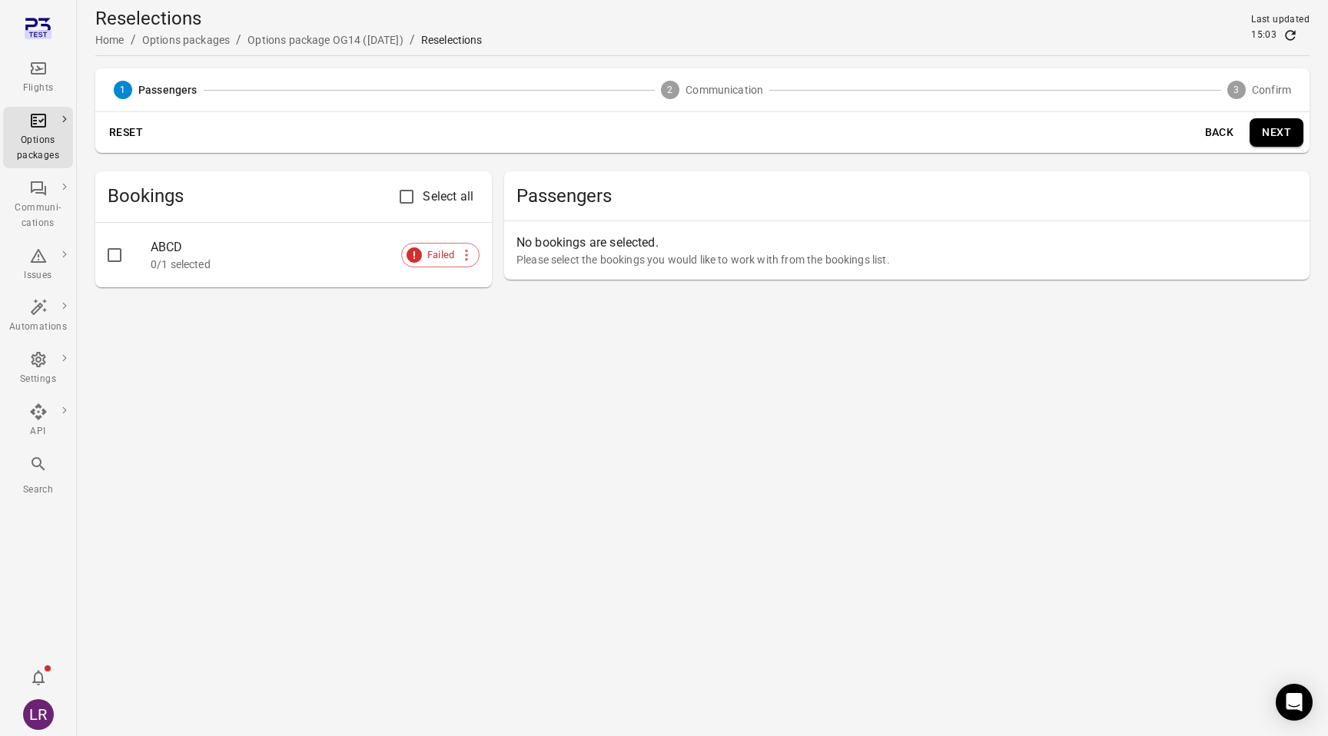
click at [189, 242] on div "ABCD" at bounding box center [315, 247] width 329 height 18
click at [160, 249] on div "ABCD" at bounding box center [315, 247] width 329 height 18
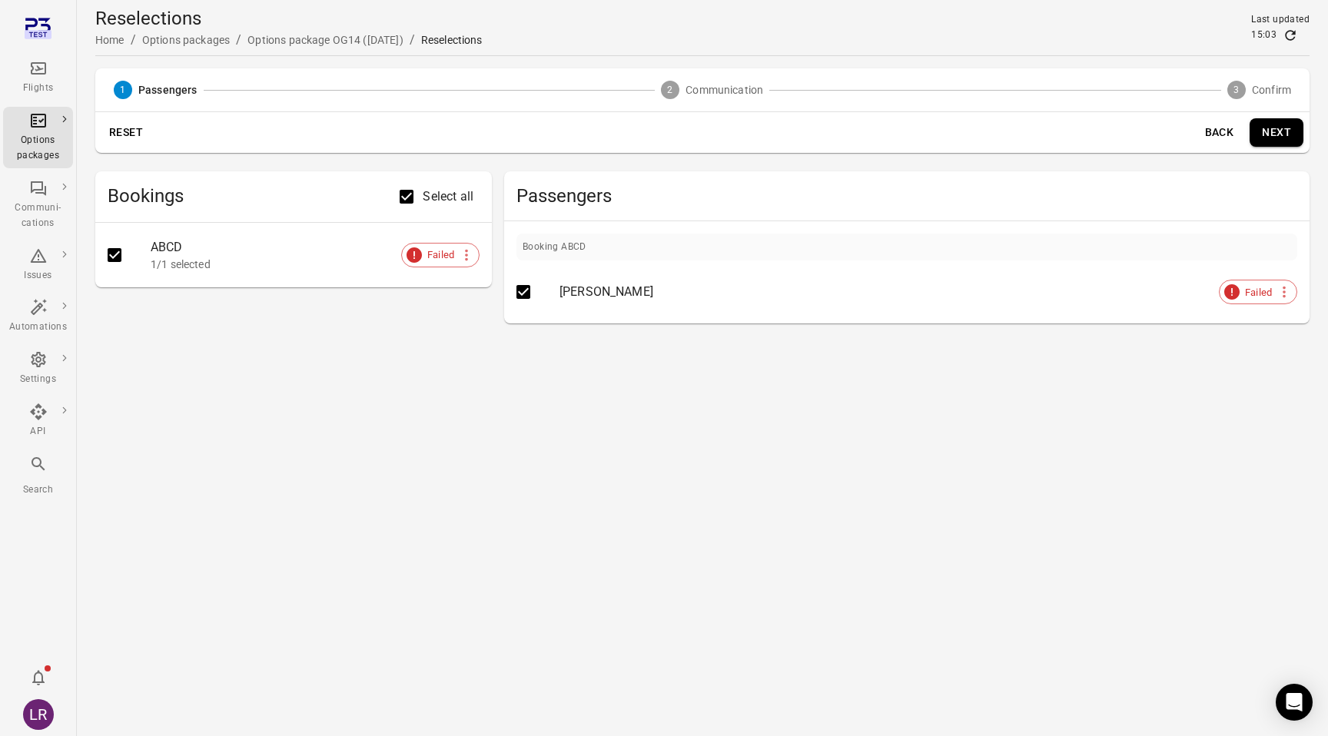
click at [1275, 141] on button "Next" at bounding box center [1276, 132] width 54 height 28
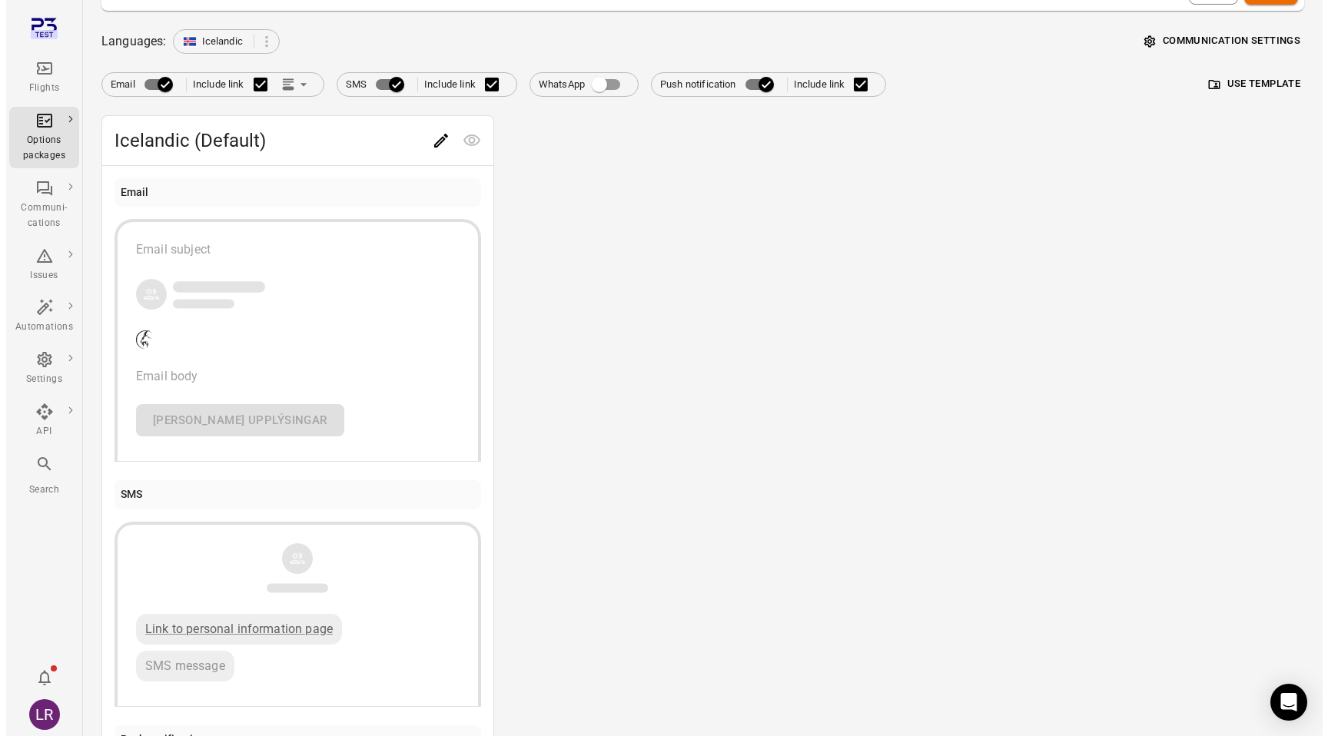
scroll to position [20, 0]
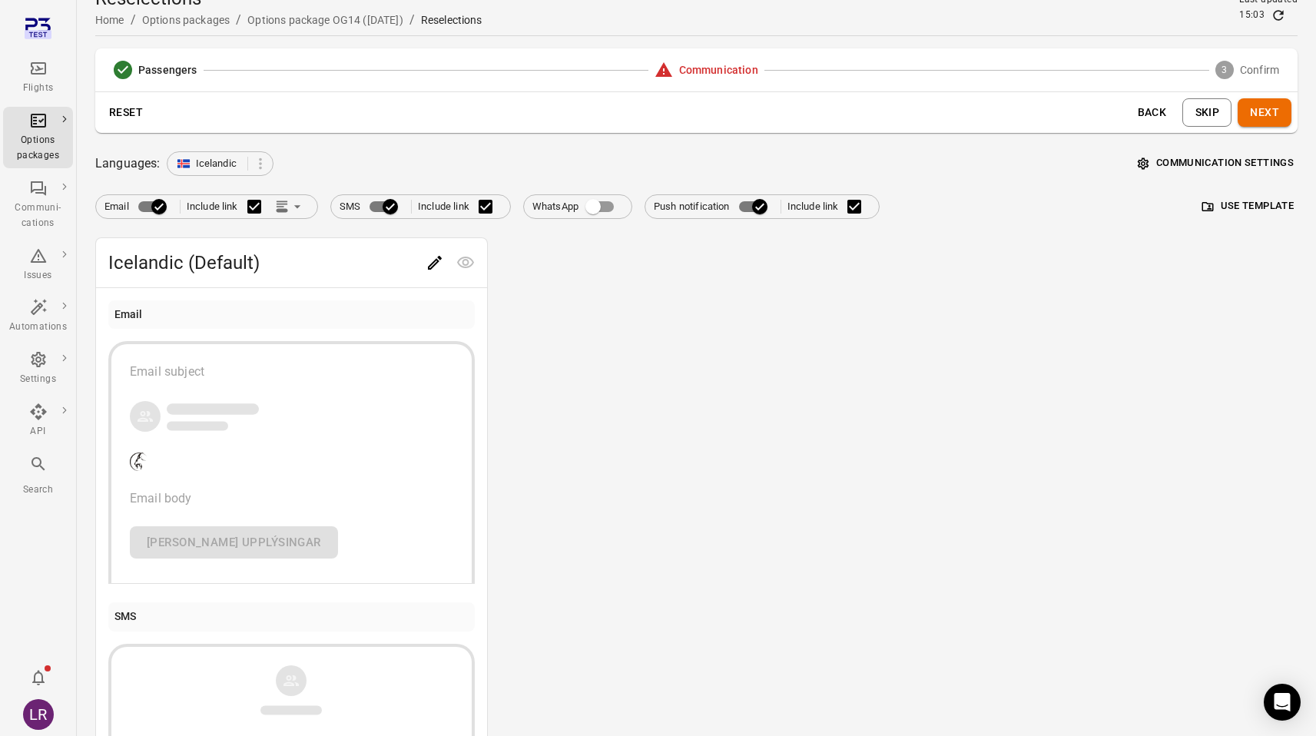
click at [1210, 161] on button "Communication settings" at bounding box center [1216, 163] width 164 height 24
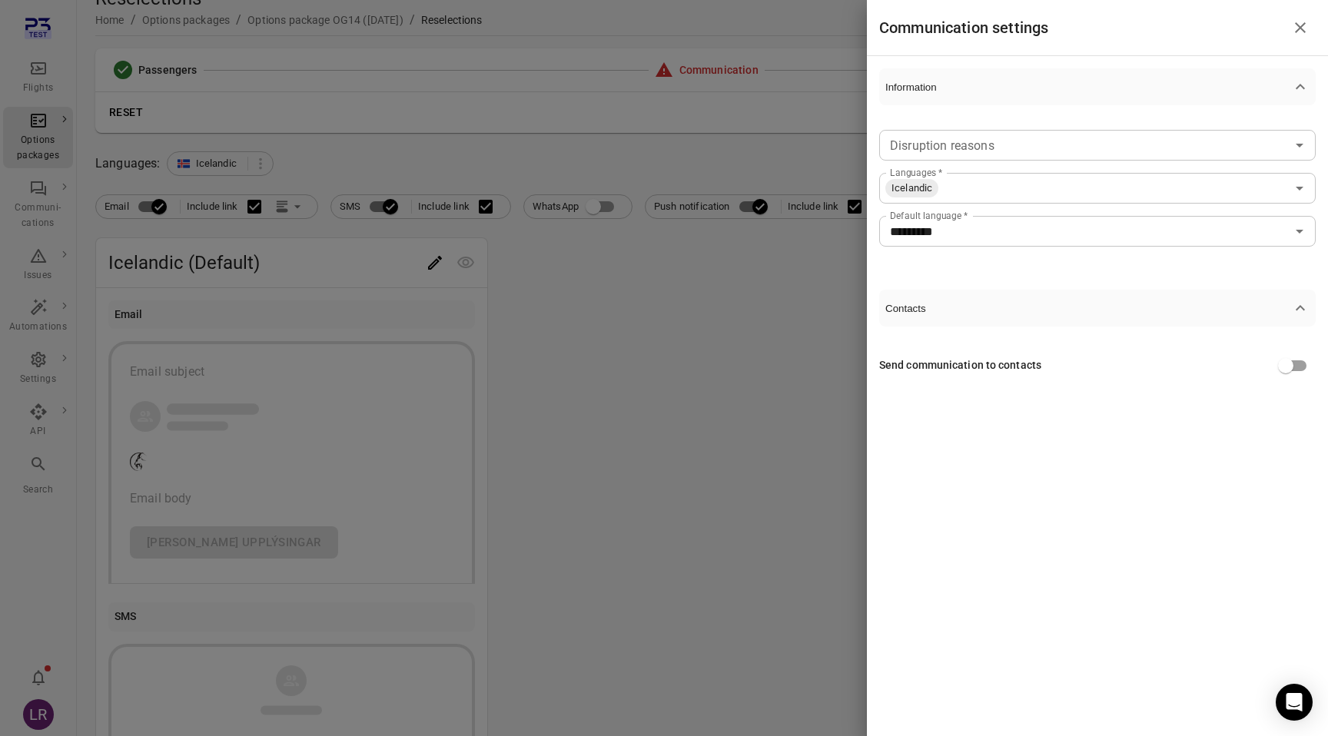
click at [775, 441] on div at bounding box center [664, 368] width 1328 height 736
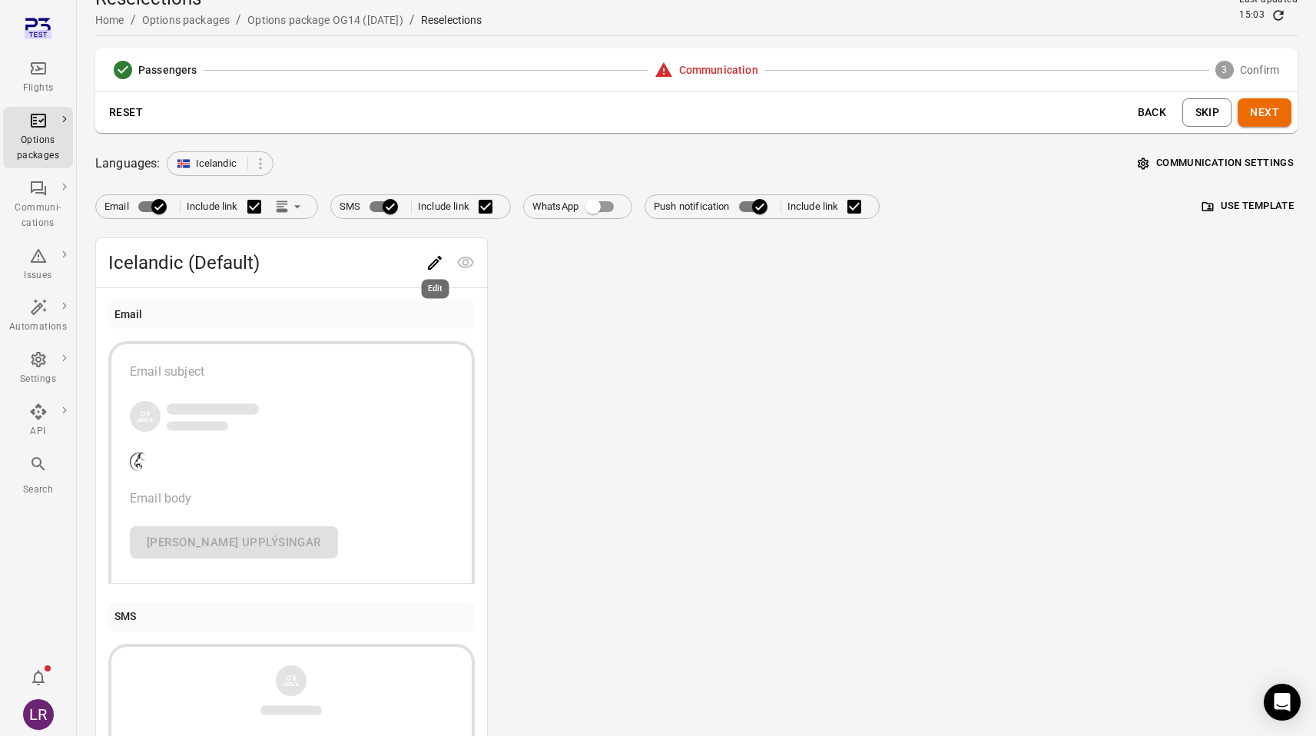
click at [440, 266] on icon "Edit" at bounding box center [435, 263] width 18 height 18
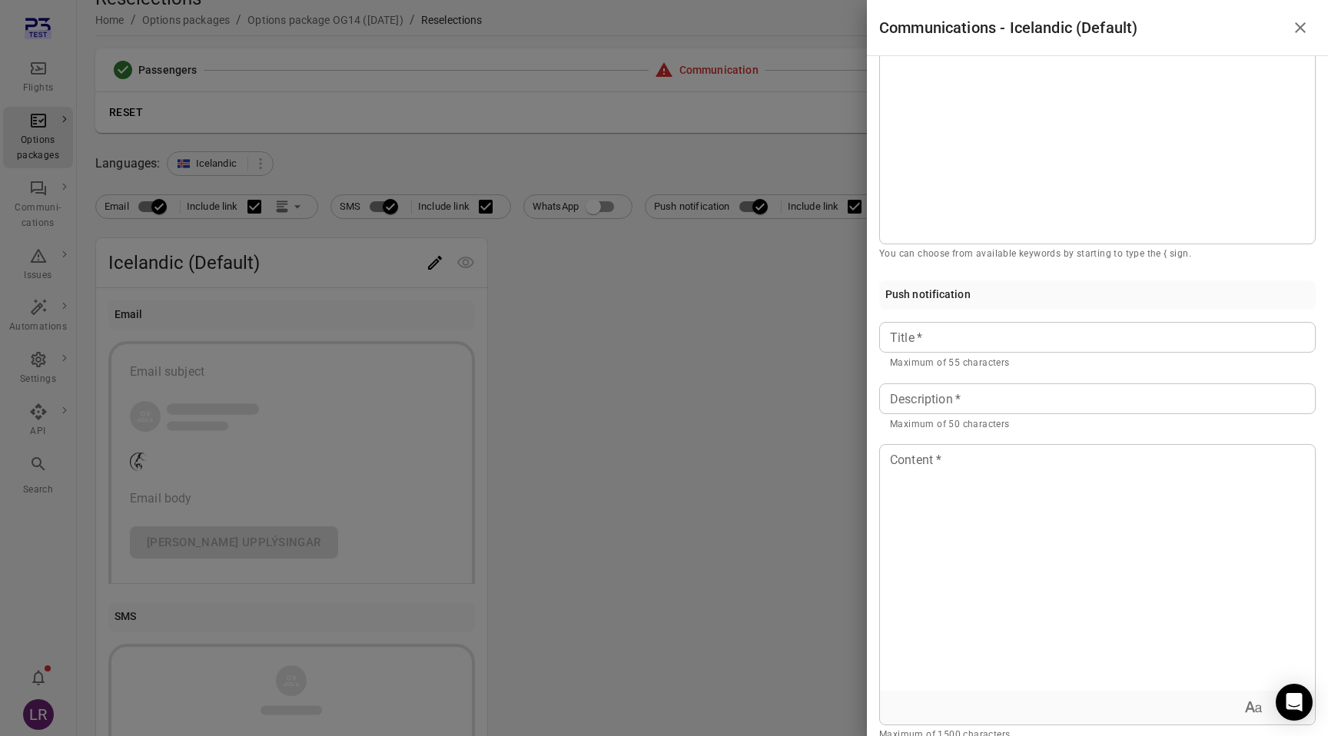
scroll to position [581, 0]
